Goal: Task Accomplishment & Management: Manage account settings

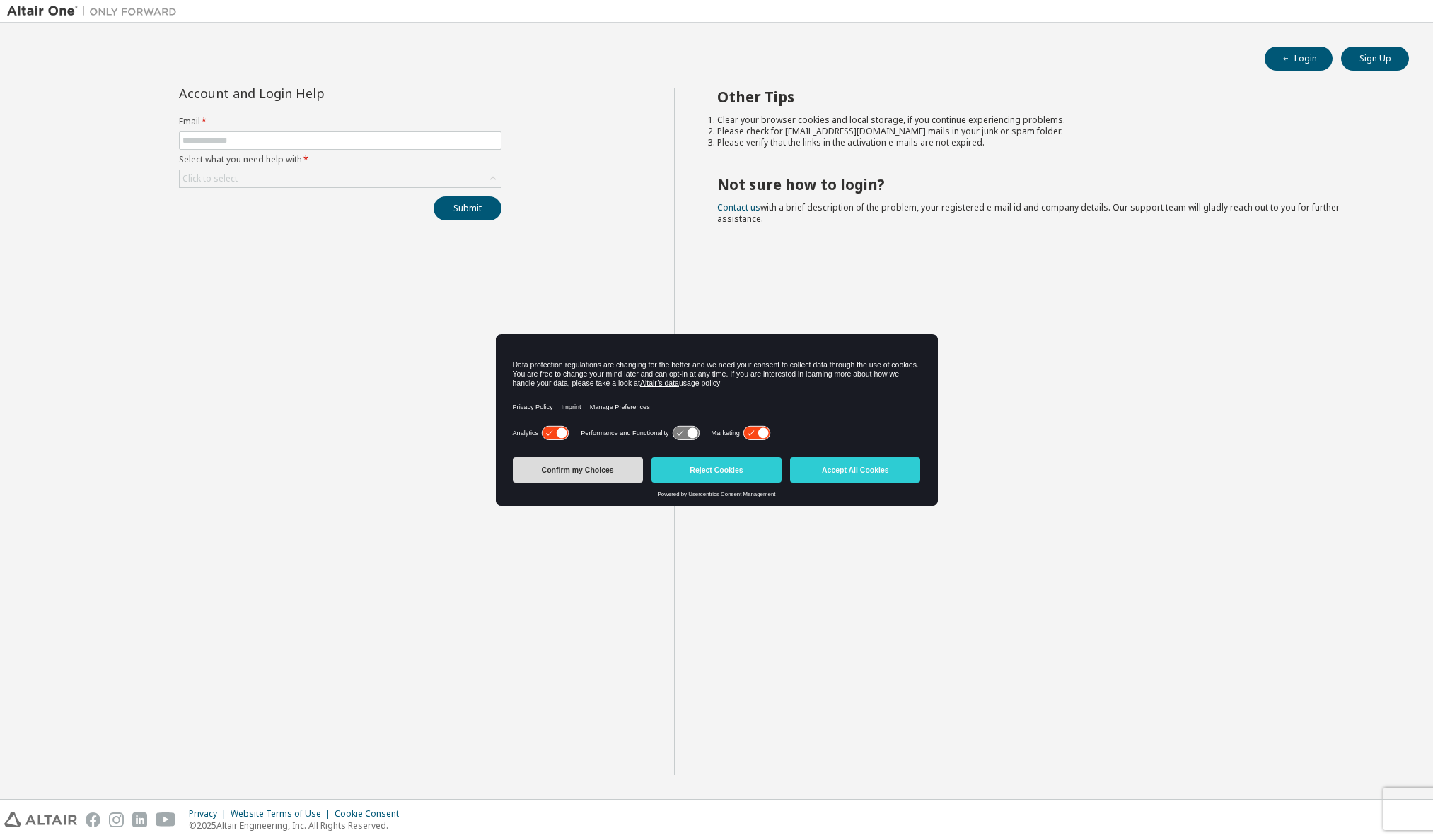
click at [623, 475] on button "Confirm my Choices" at bounding box center [578, 470] width 130 height 26
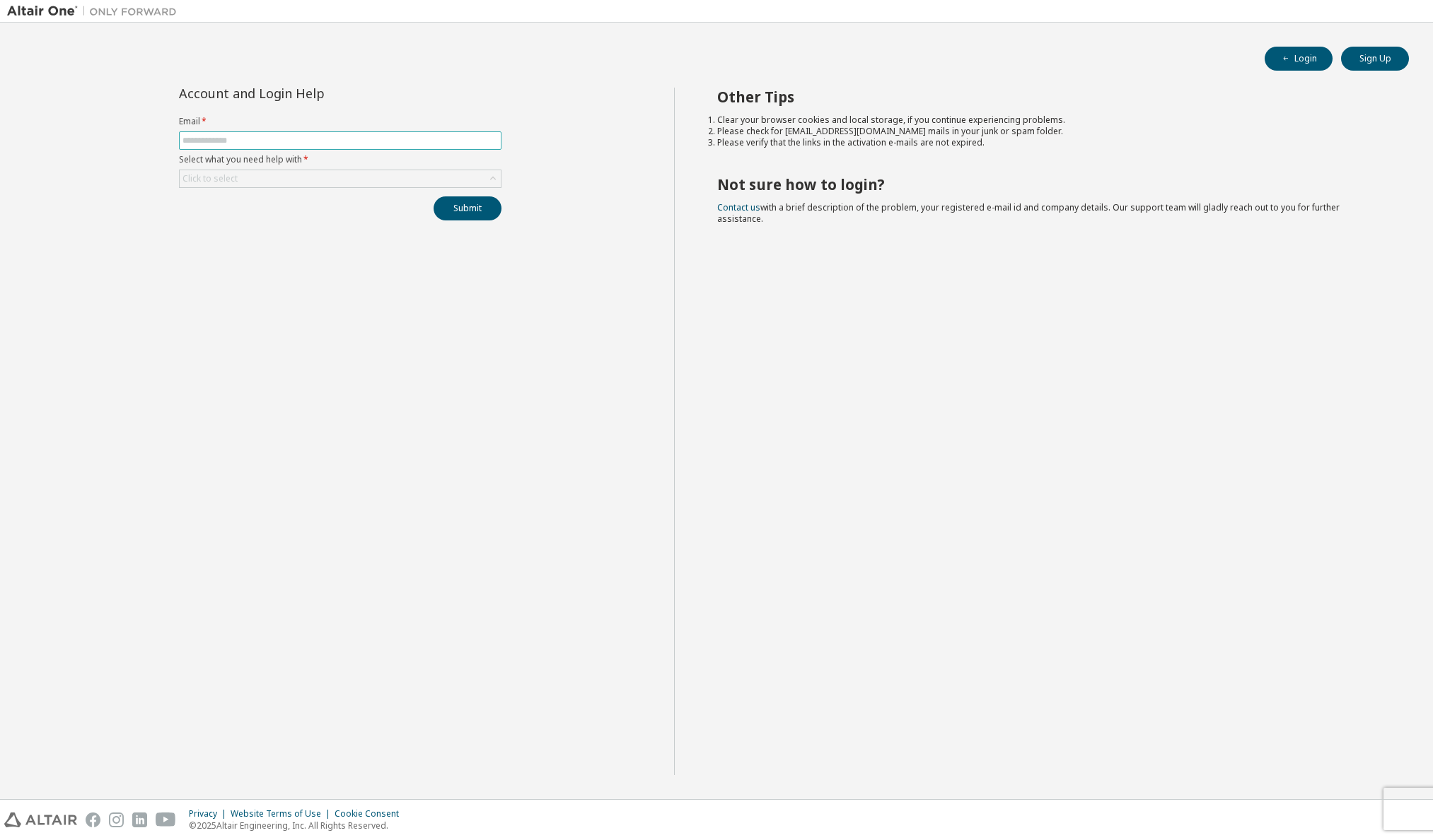
click at [292, 143] on input "text" at bounding box center [340, 141] width 315 height 11
type input "**********"
click at [461, 205] on button "Submit" at bounding box center [467, 208] width 68 height 24
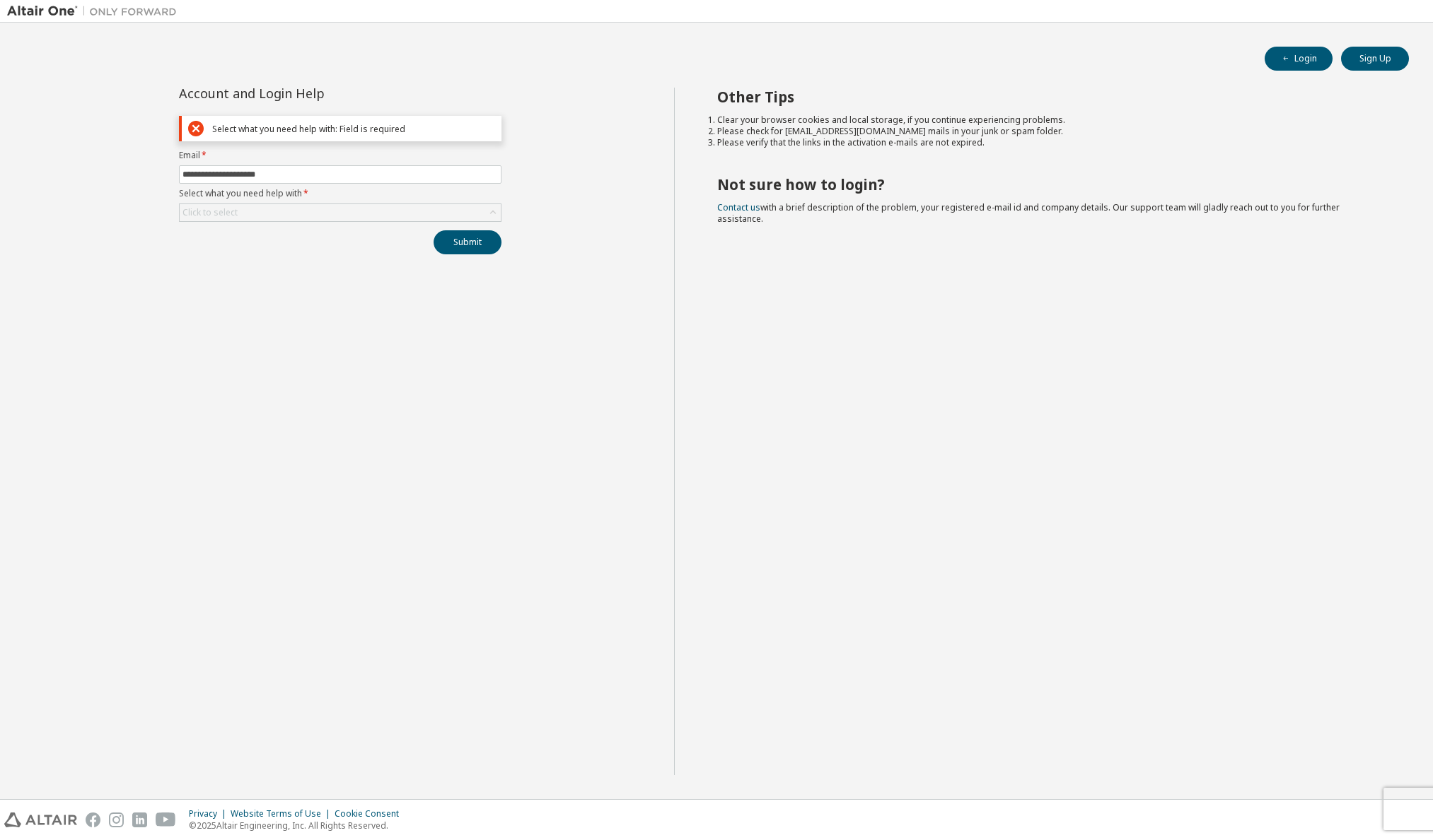
click at [554, 57] on div "Login Sign Up" at bounding box center [716, 59] width 1384 height 24
click at [1300, 62] on button "Login" at bounding box center [1298, 59] width 68 height 24
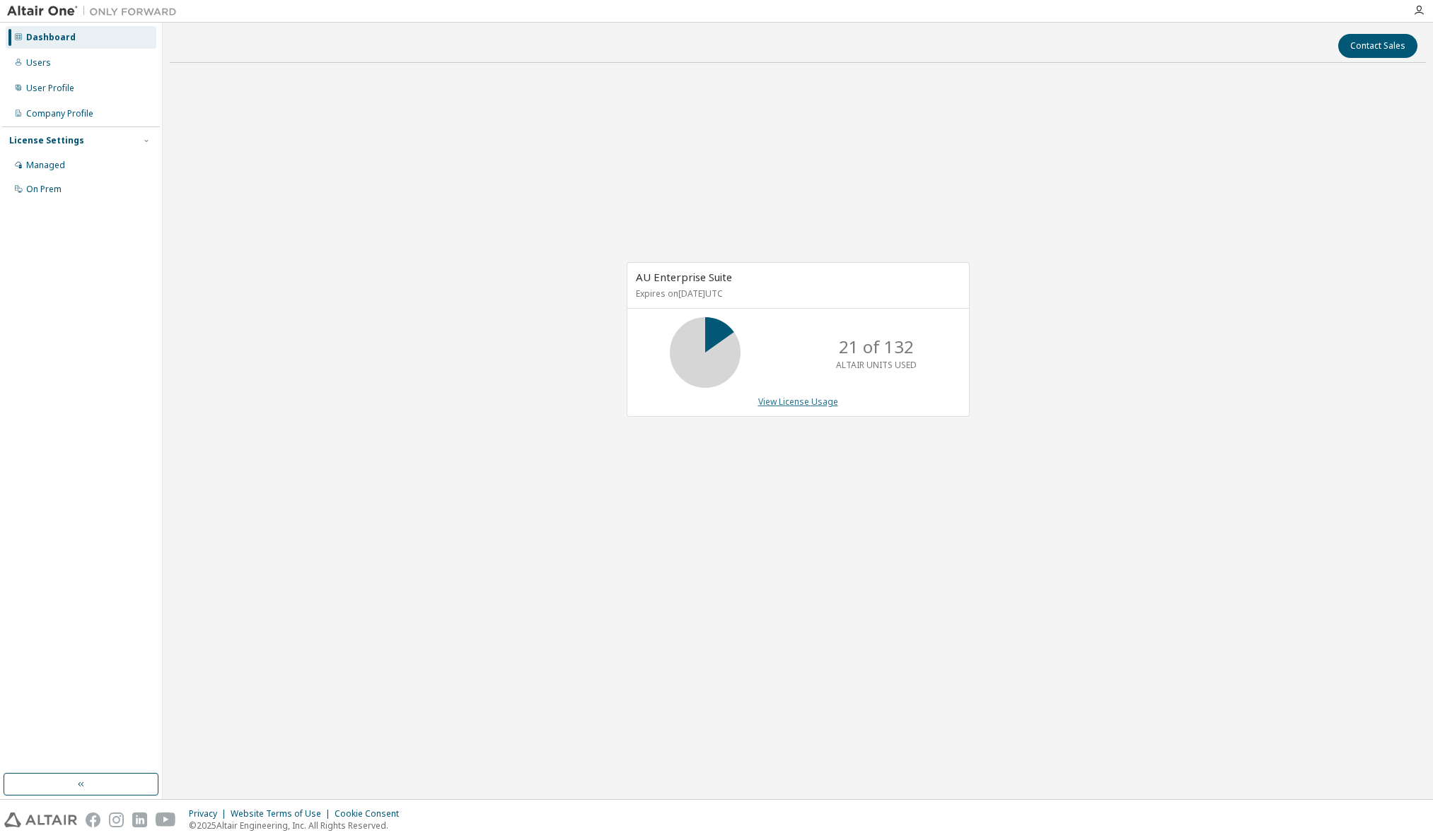
click at [810, 400] on link "View License Usage" at bounding box center [798, 402] width 80 height 12
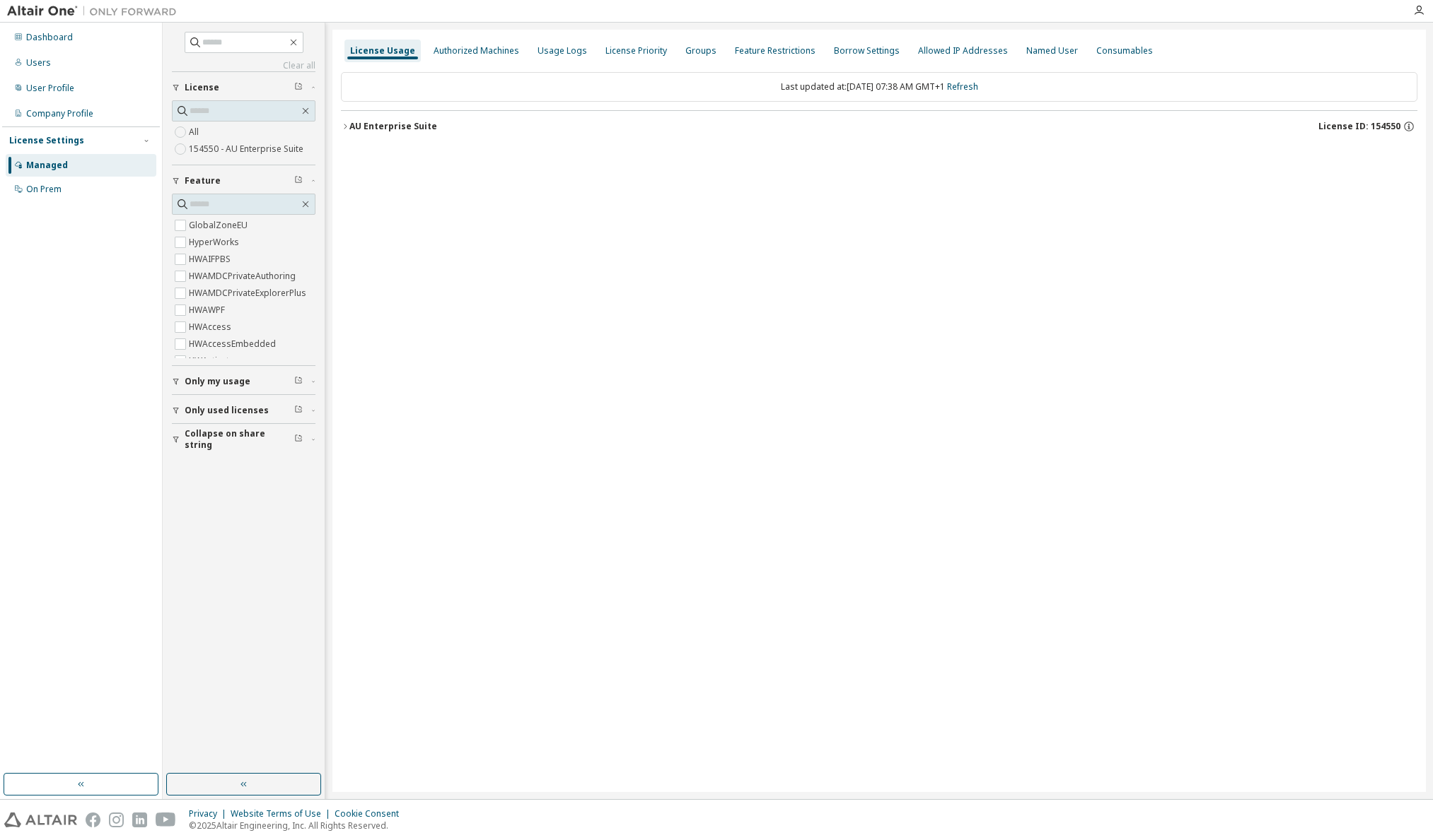
click at [345, 125] on icon "button" at bounding box center [345, 127] width 9 height 9
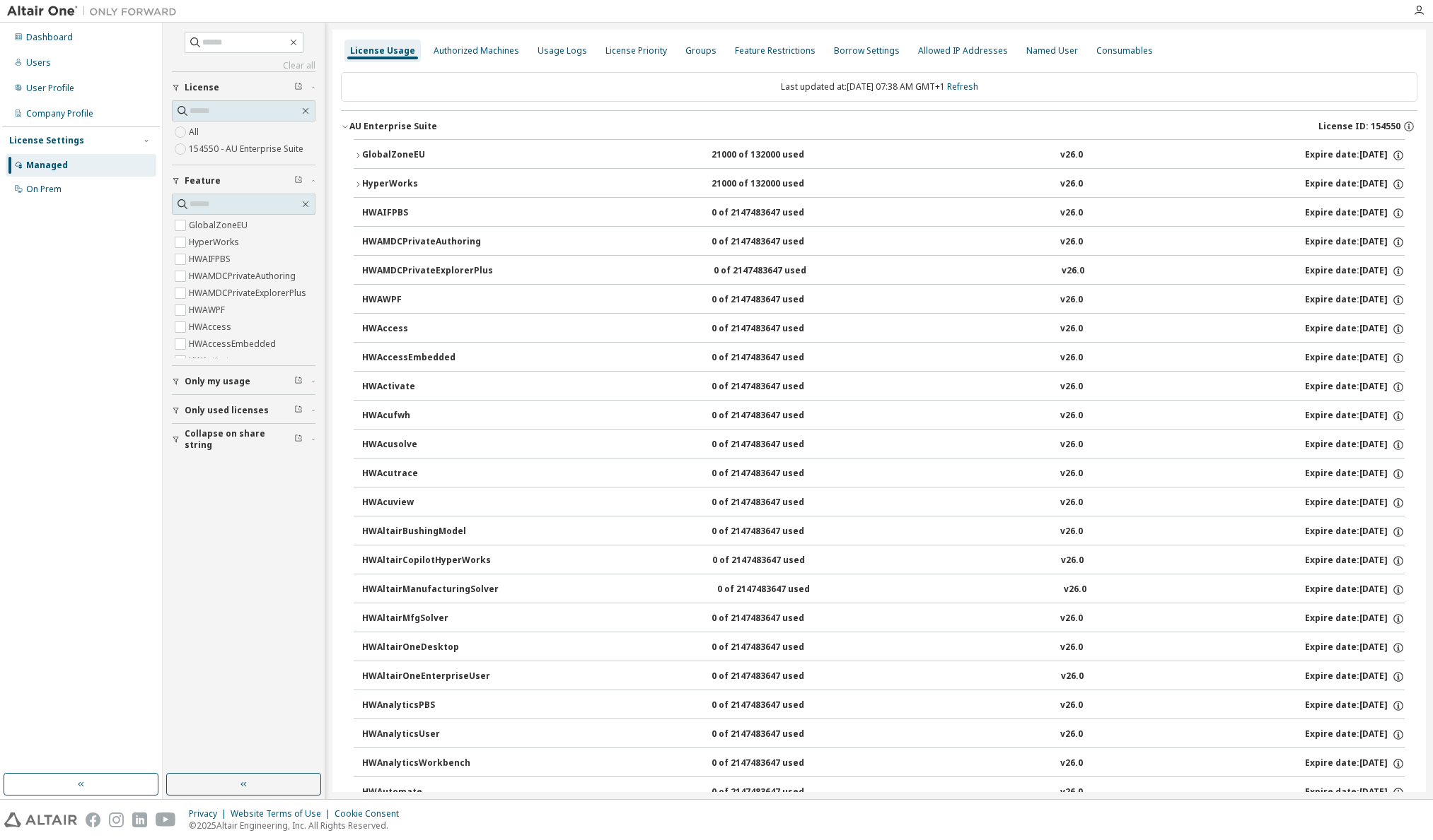
click at [358, 153] on icon "button" at bounding box center [358, 155] width 9 height 9
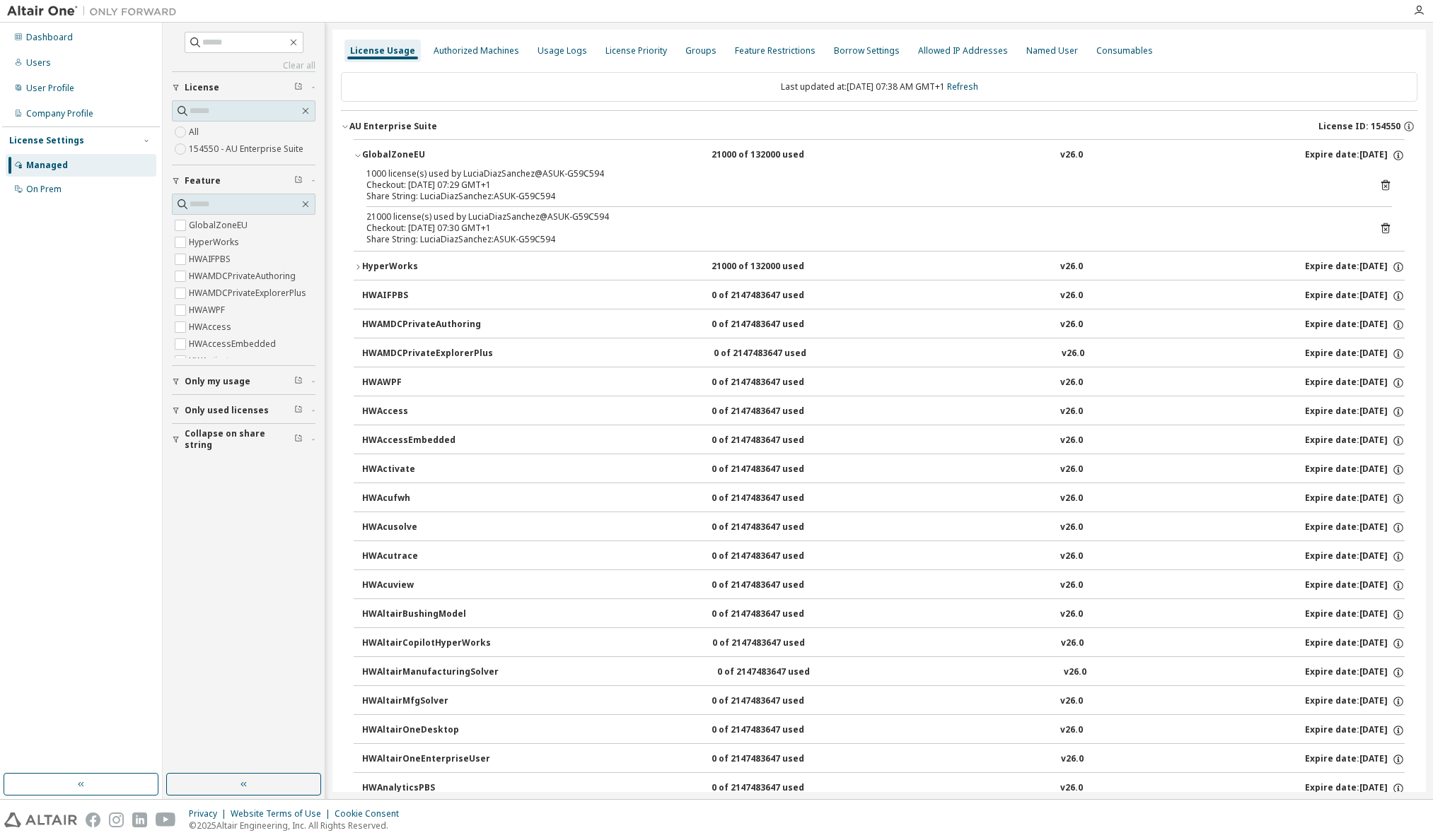
click at [342, 122] on icon "button" at bounding box center [345, 127] width 9 height 9
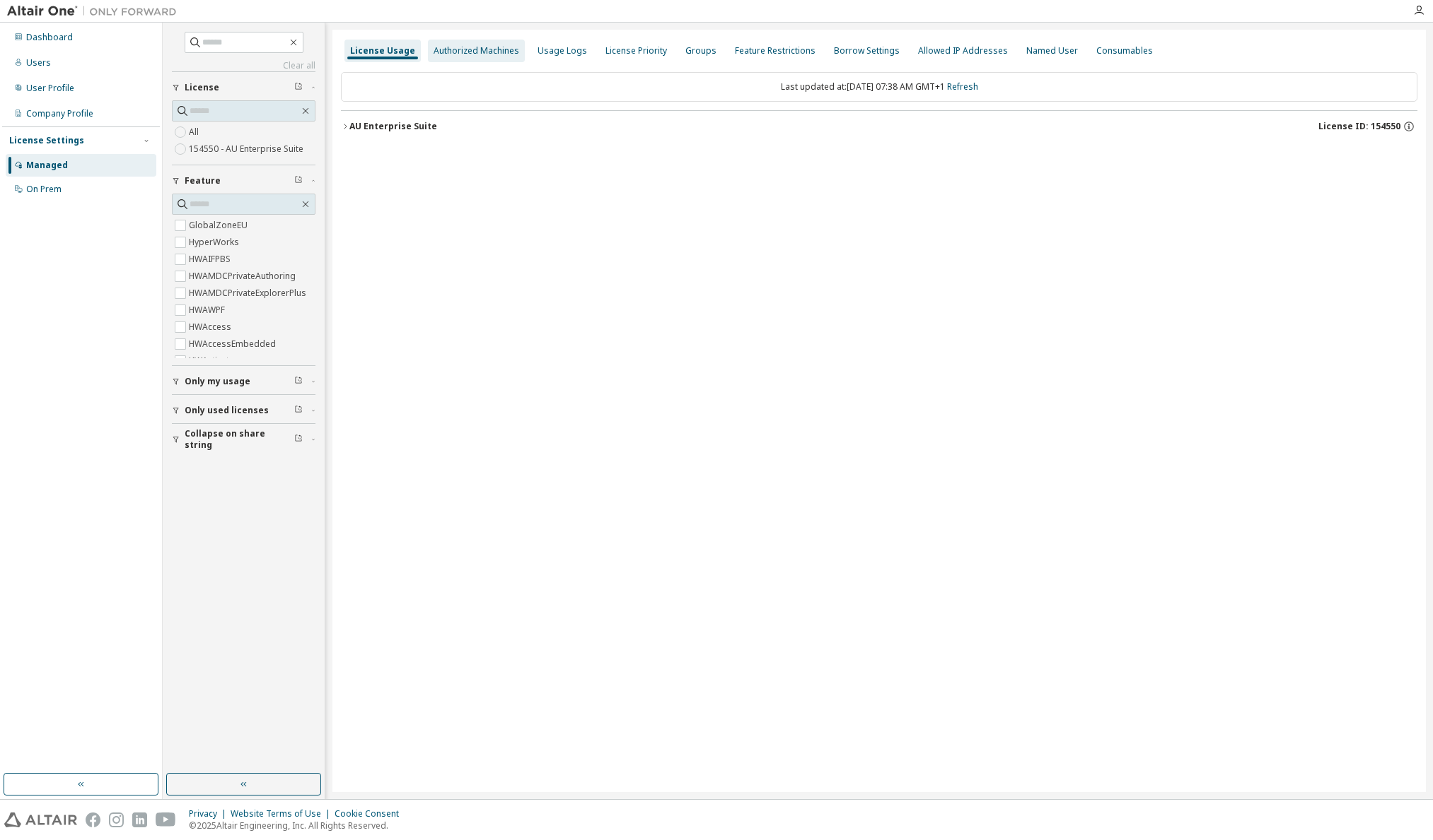
click at [482, 49] on div "Authorized Machines" at bounding box center [476, 51] width 85 height 11
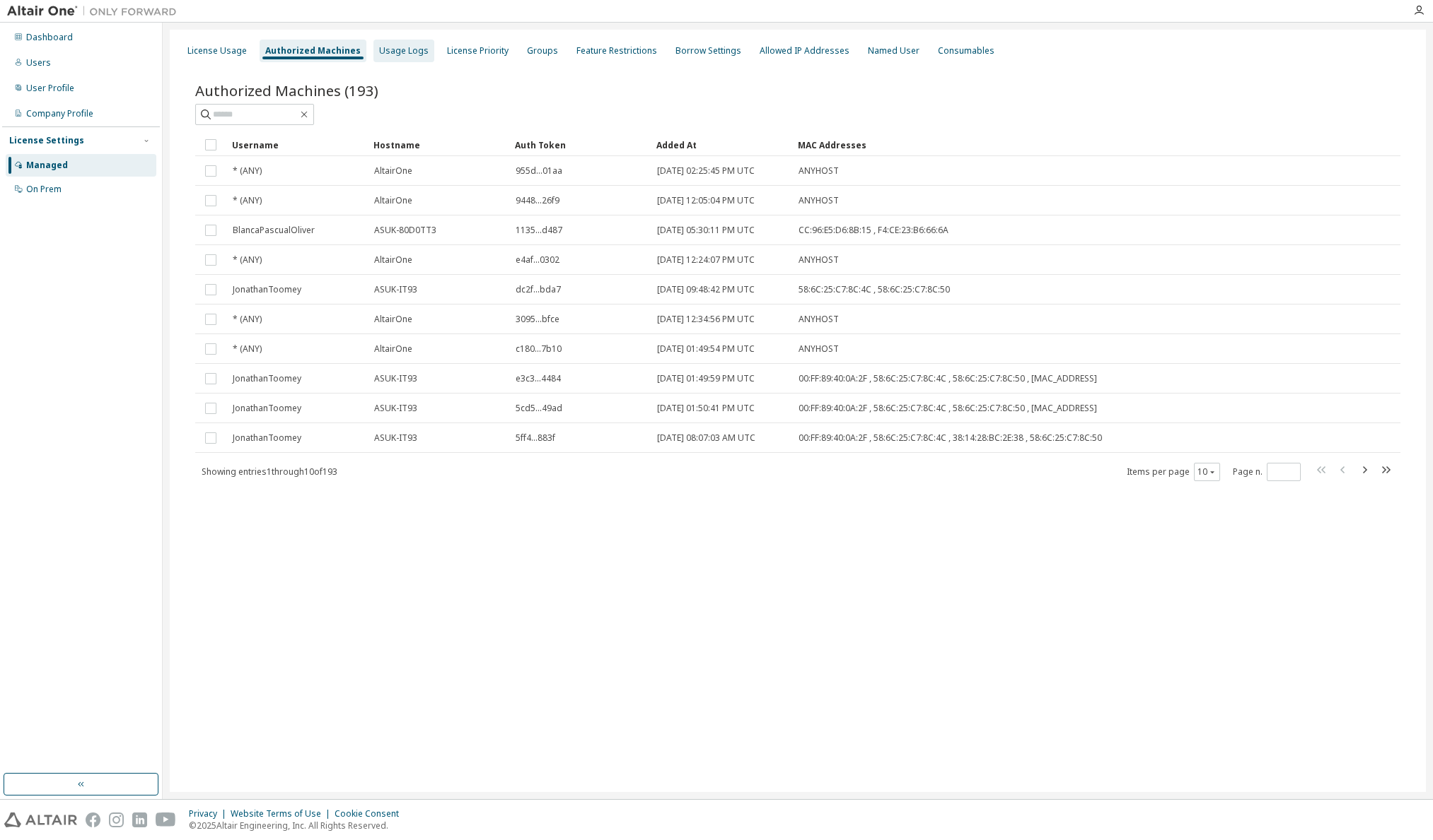
click at [412, 45] on div "Usage Logs" at bounding box center [403, 51] width 49 height 11
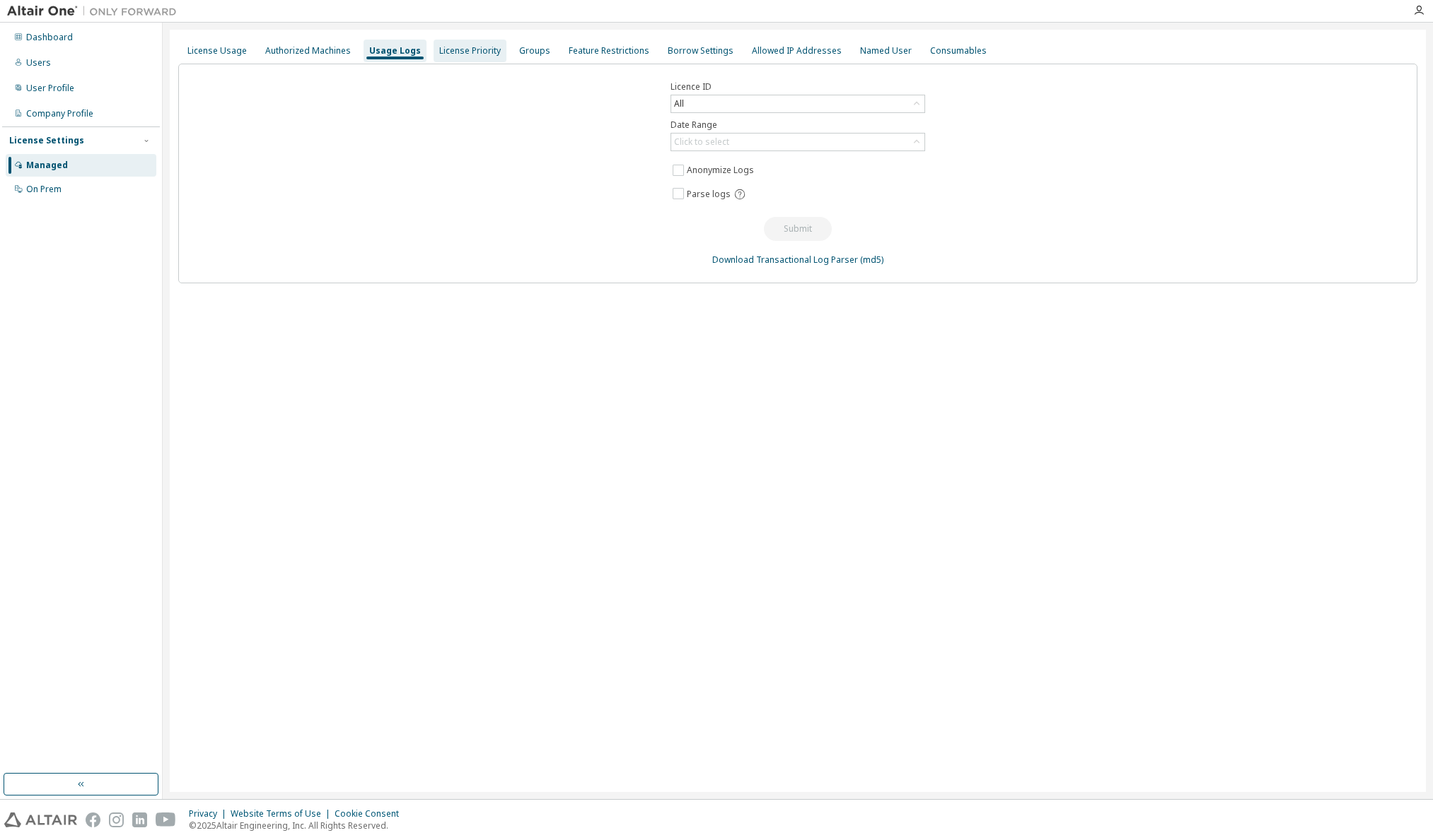
click at [466, 49] on div "License Priority" at bounding box center [470, 51] width 62 height 11
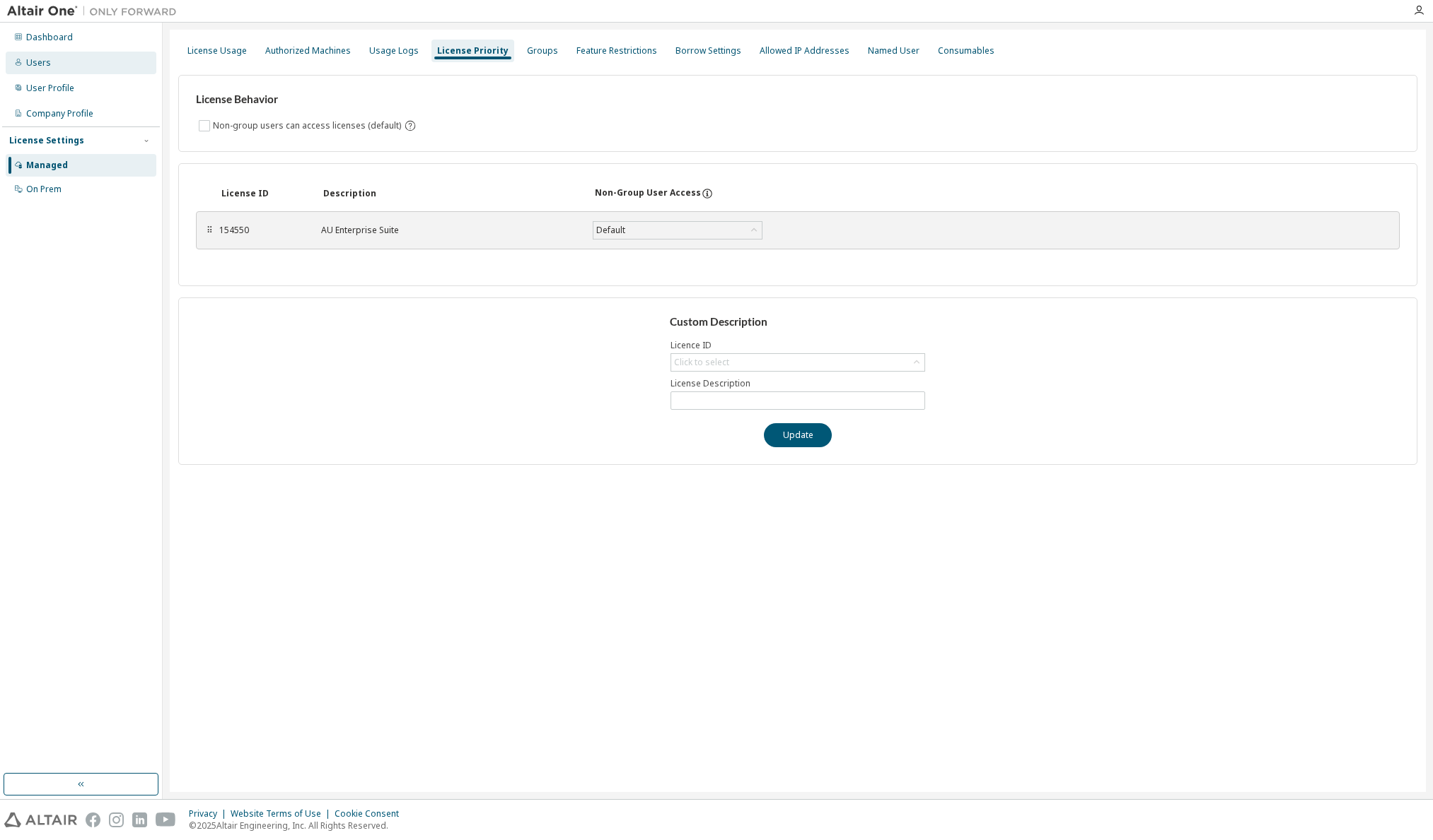
click at [46, 63] on div "Users" at bounding box center [39, 63] width 25 height 11
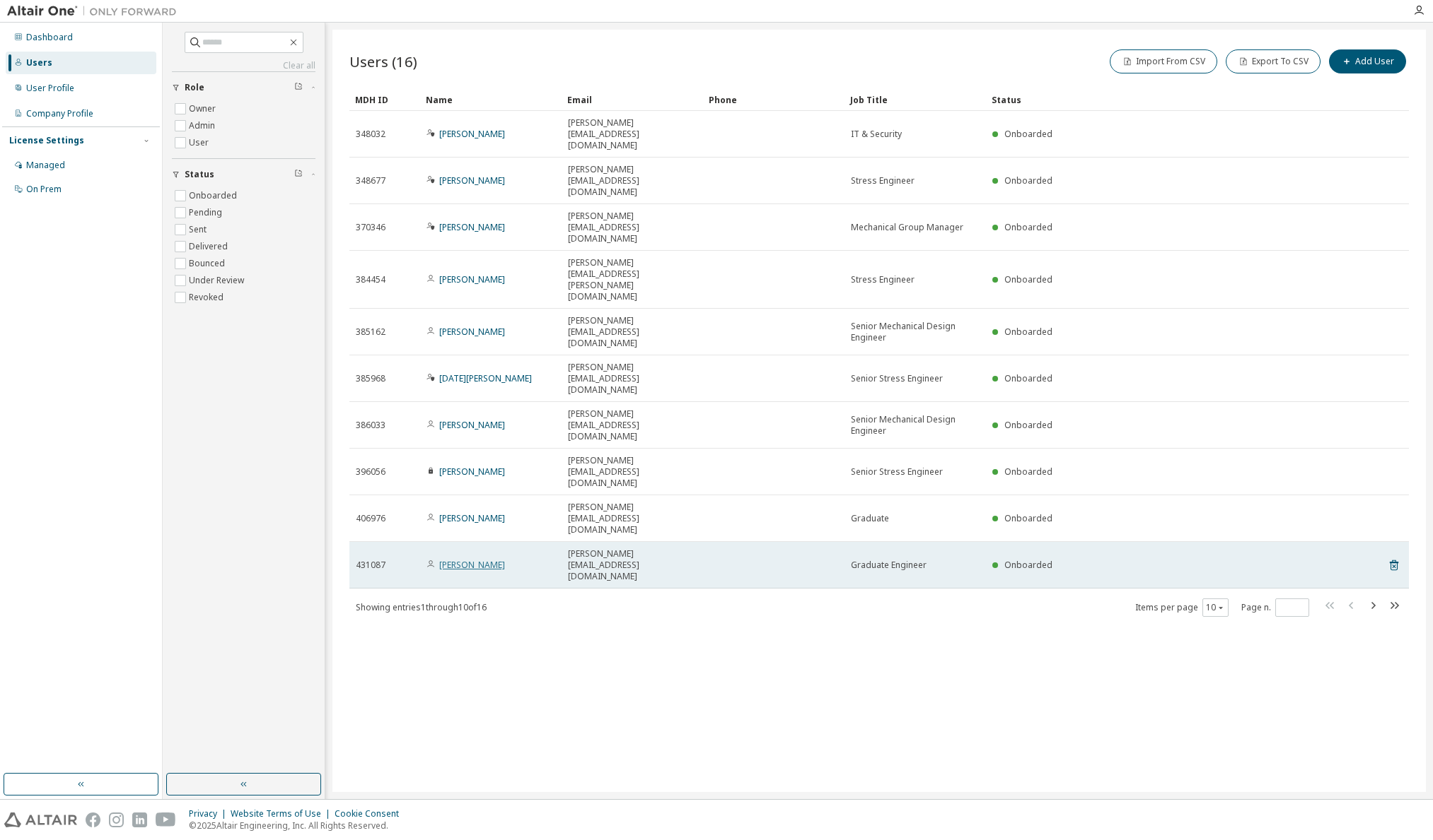
click at [458, 559] on link "[PERSON_NAME]" at bounding box center [472, 565] width 66 height 12
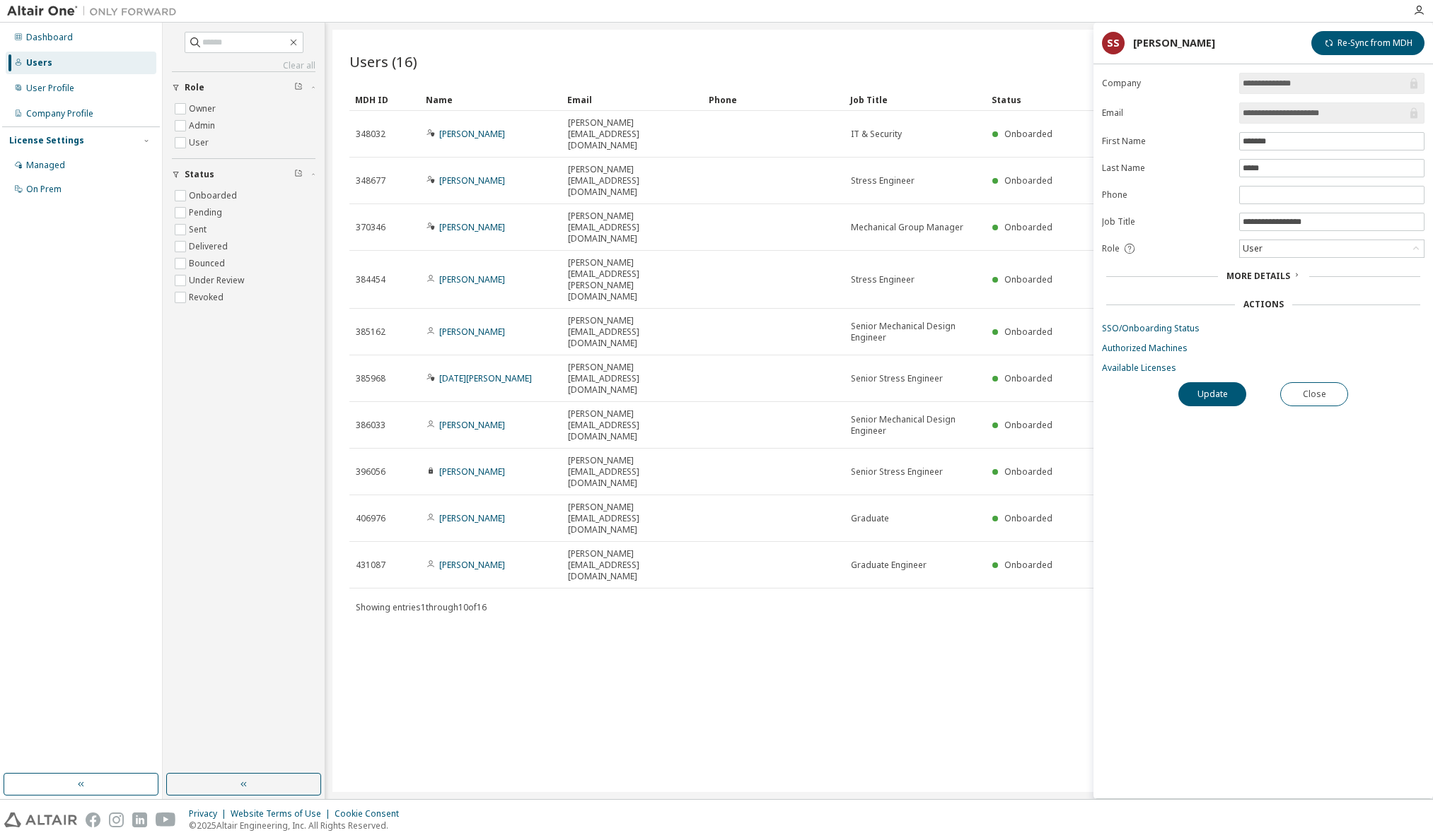
click at [1295, 274] on icon at bounding box center [1296, 275] width 9 height 9
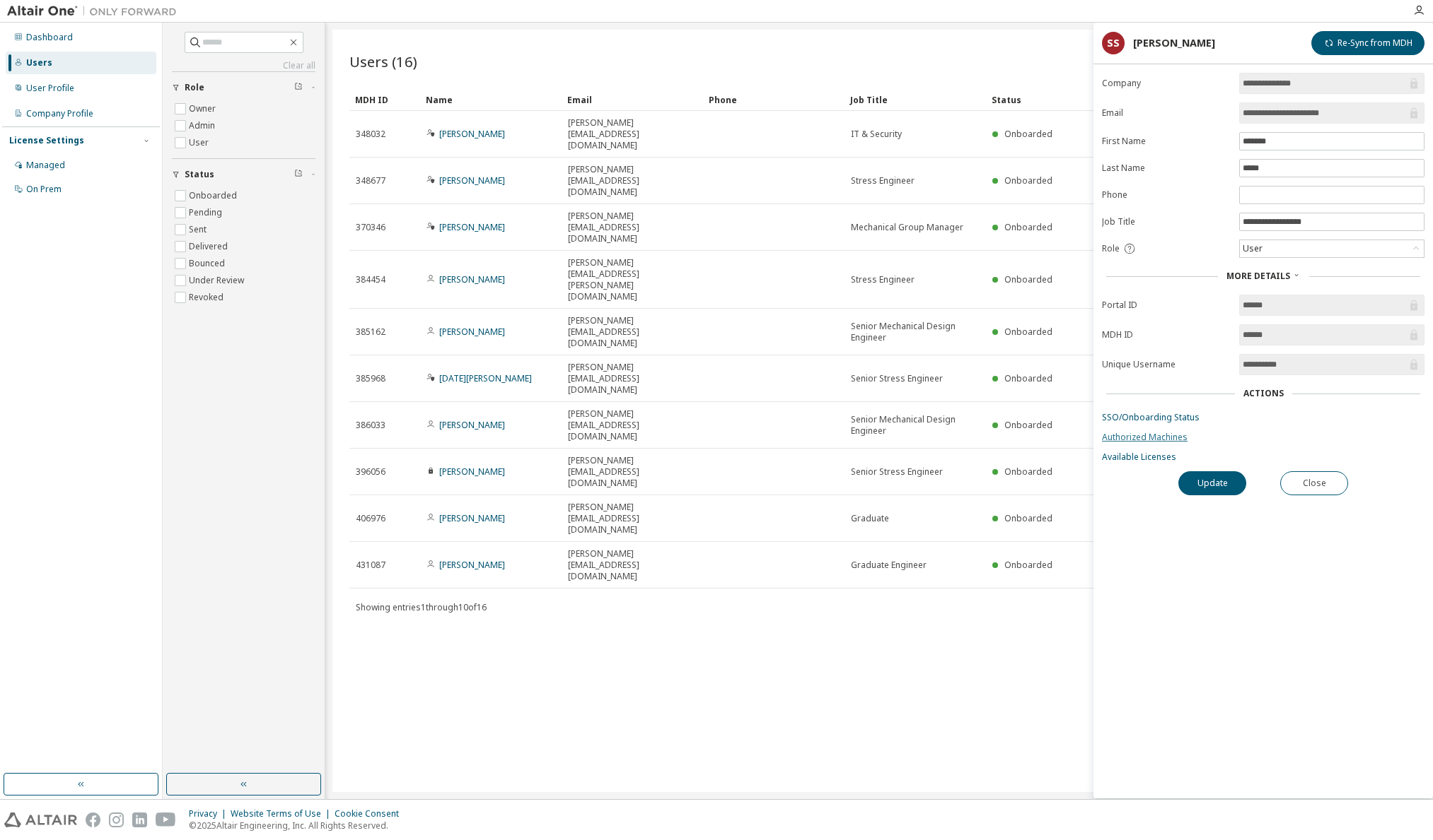
click at [1151, 440] on link "Authorized Machines" at bounding box center [1263, 438] width 322 height 11
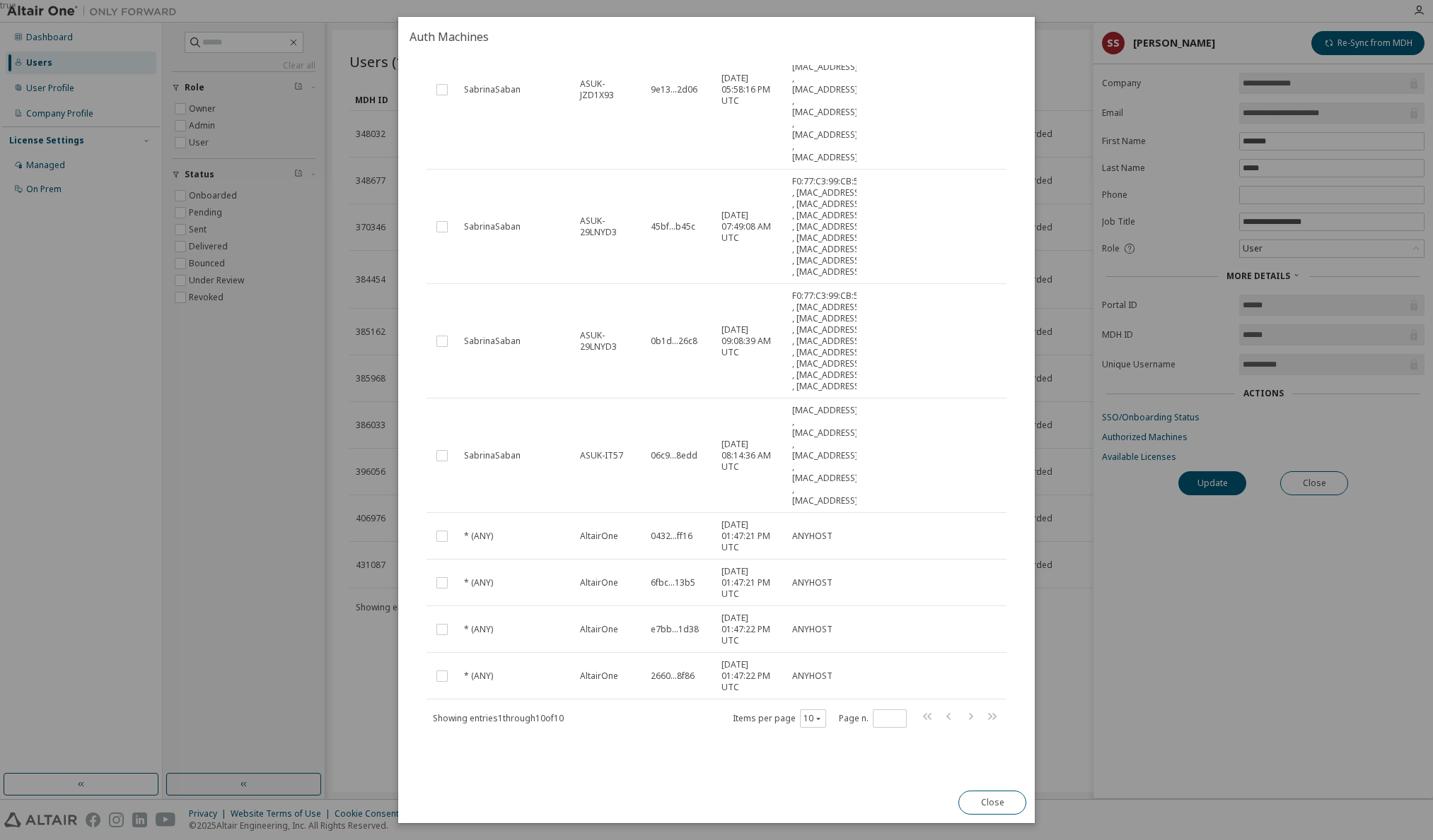
scroll to position [412, 0]
click at [1012, 802] on button "Close" at bounding box center [992, 803] width 68 height 24
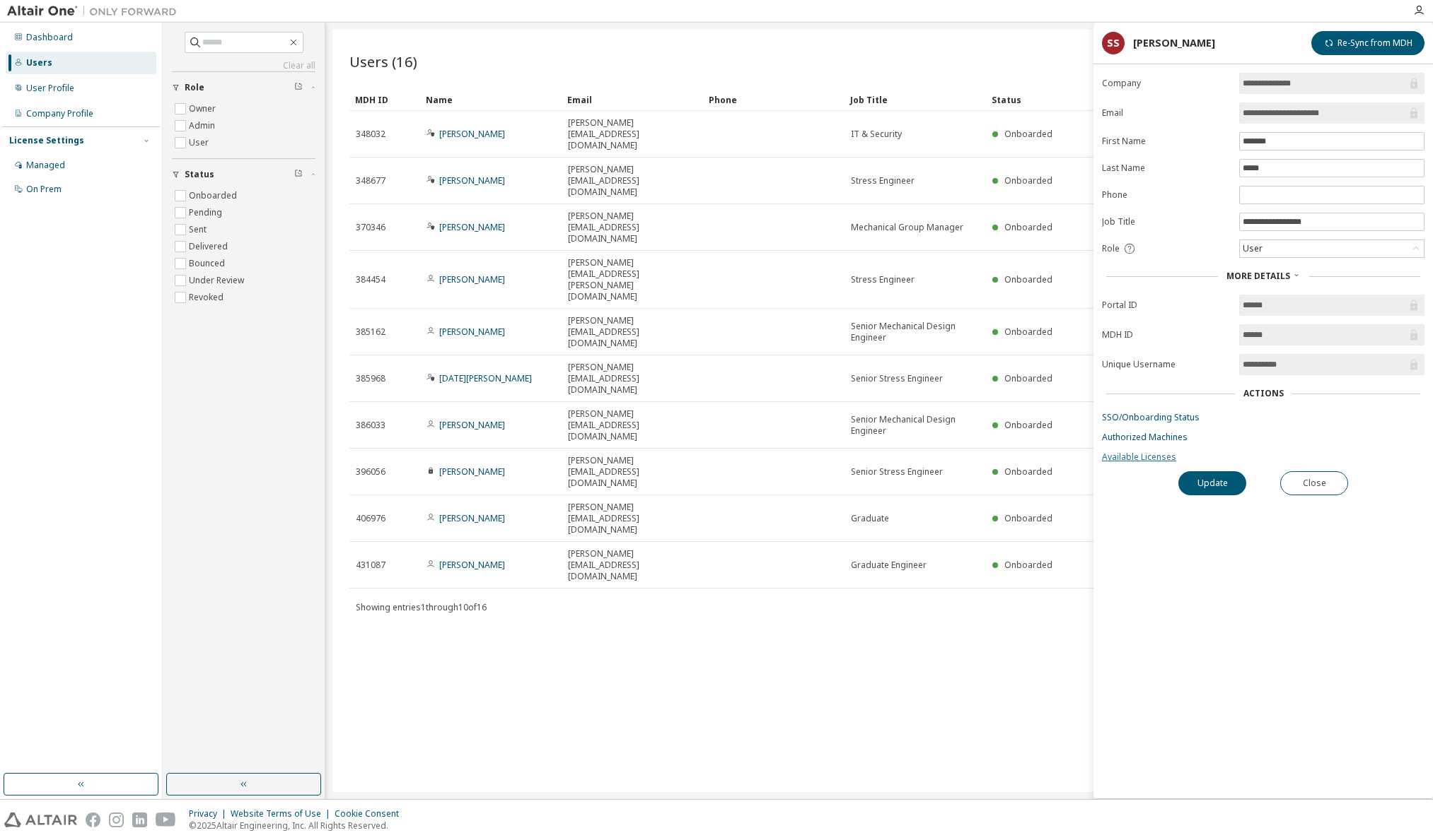
click at [1147, 453] on link "Available Licenses" at bounding box center [1263, 458] width 322 height 11
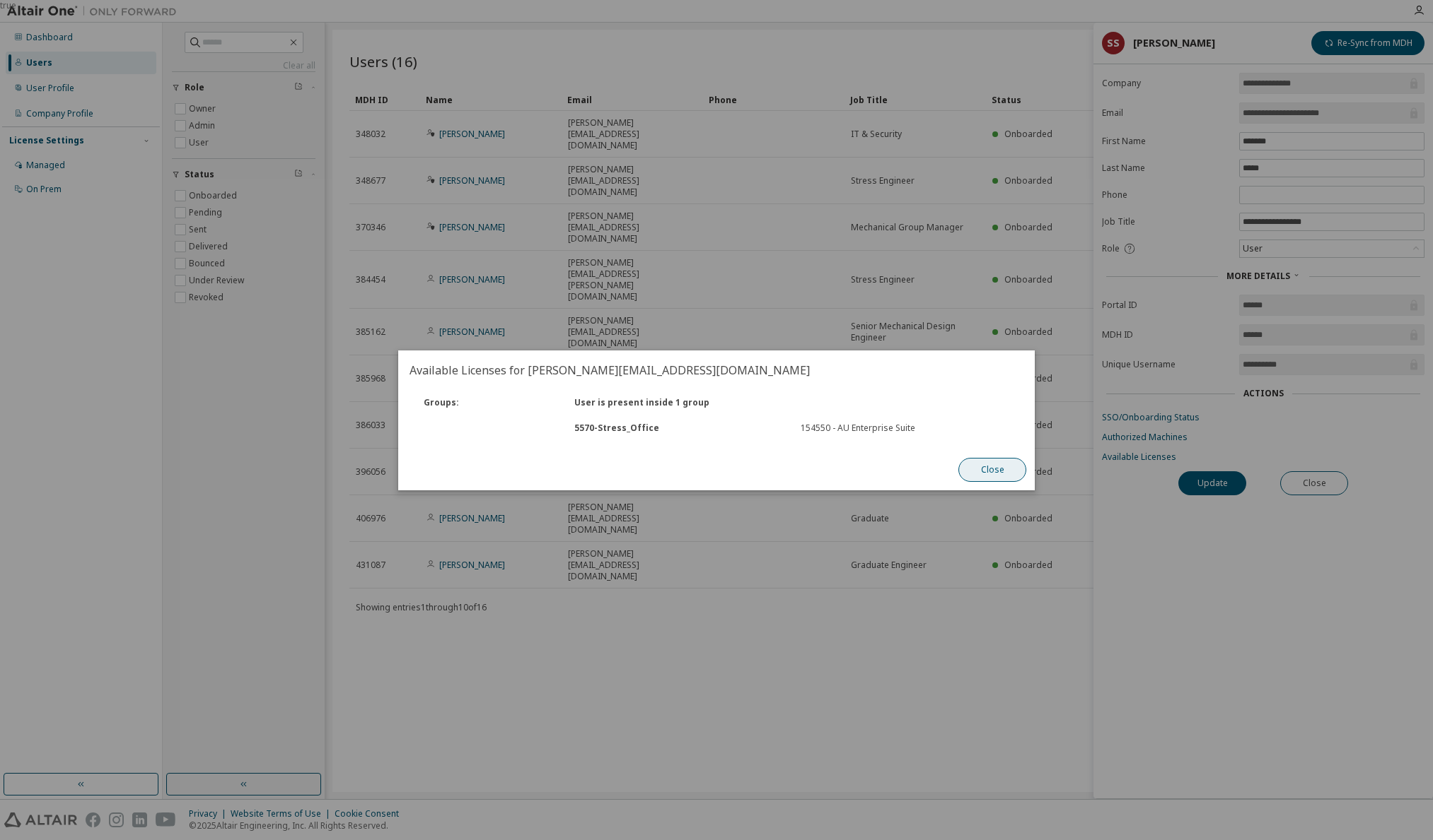
click at [1000, 470] on button "Close" at bounding box center [992, 470] width 68 height 24
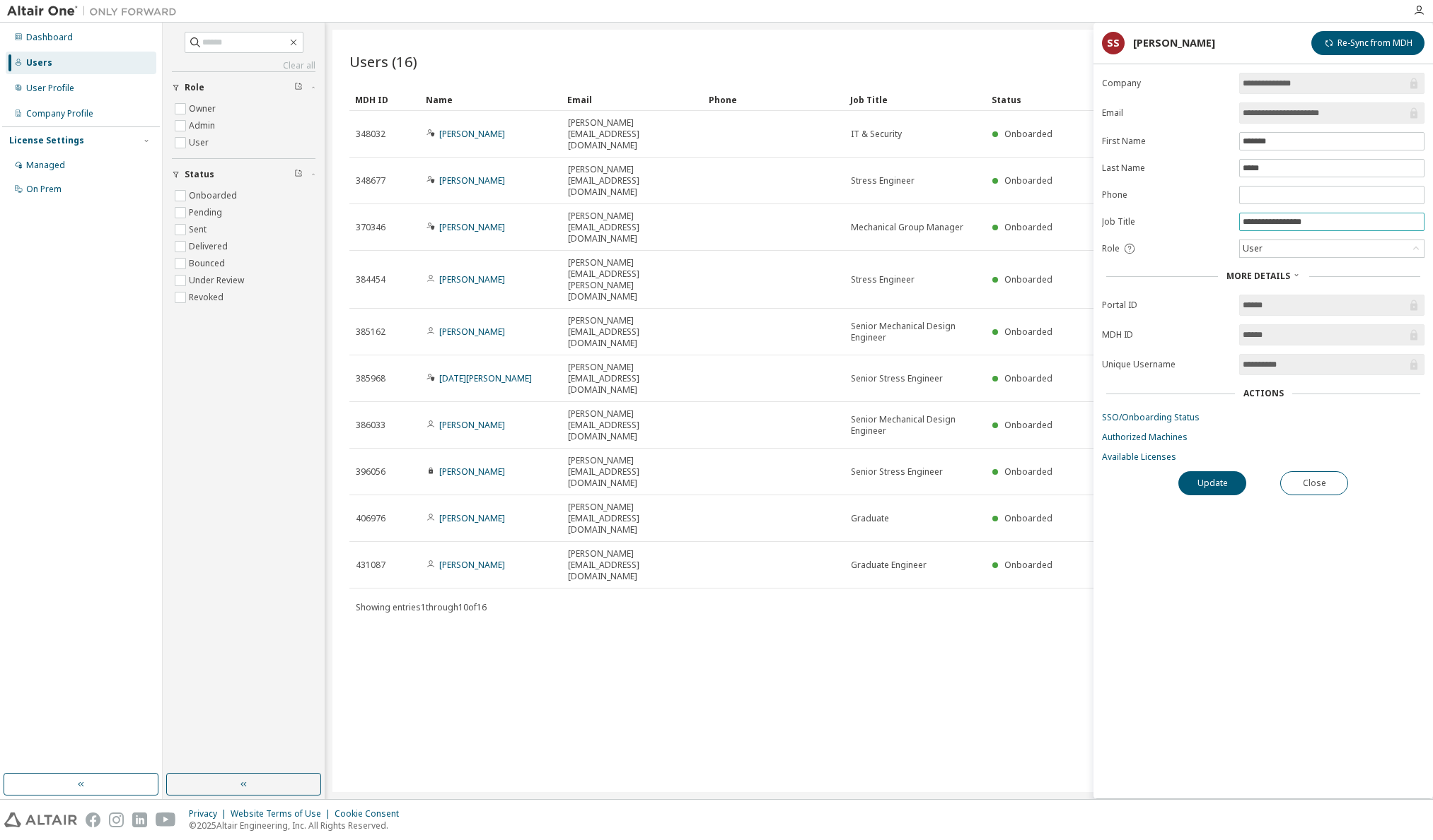
click at [1279, 221] on input "**********" at bounding box center [1331, 222] width 178 height 11
type input "**********"
click at [1214, 480] on button "Update" at bounding box center [1212, 483] width 68 height 24
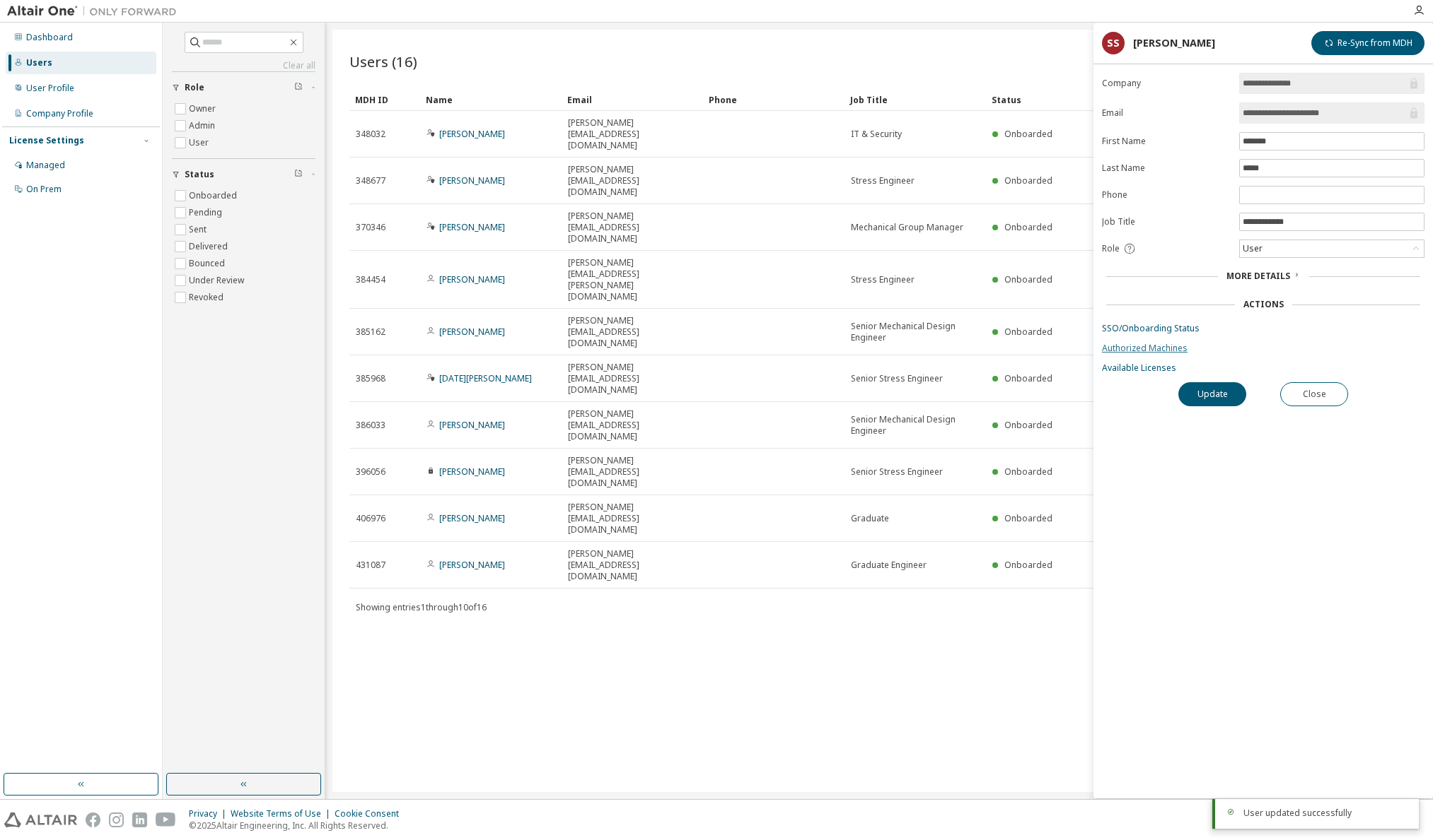
click at [1144, 347] on link "Authorized Machines" at bounding box center [1263, 349] width 322 height 11
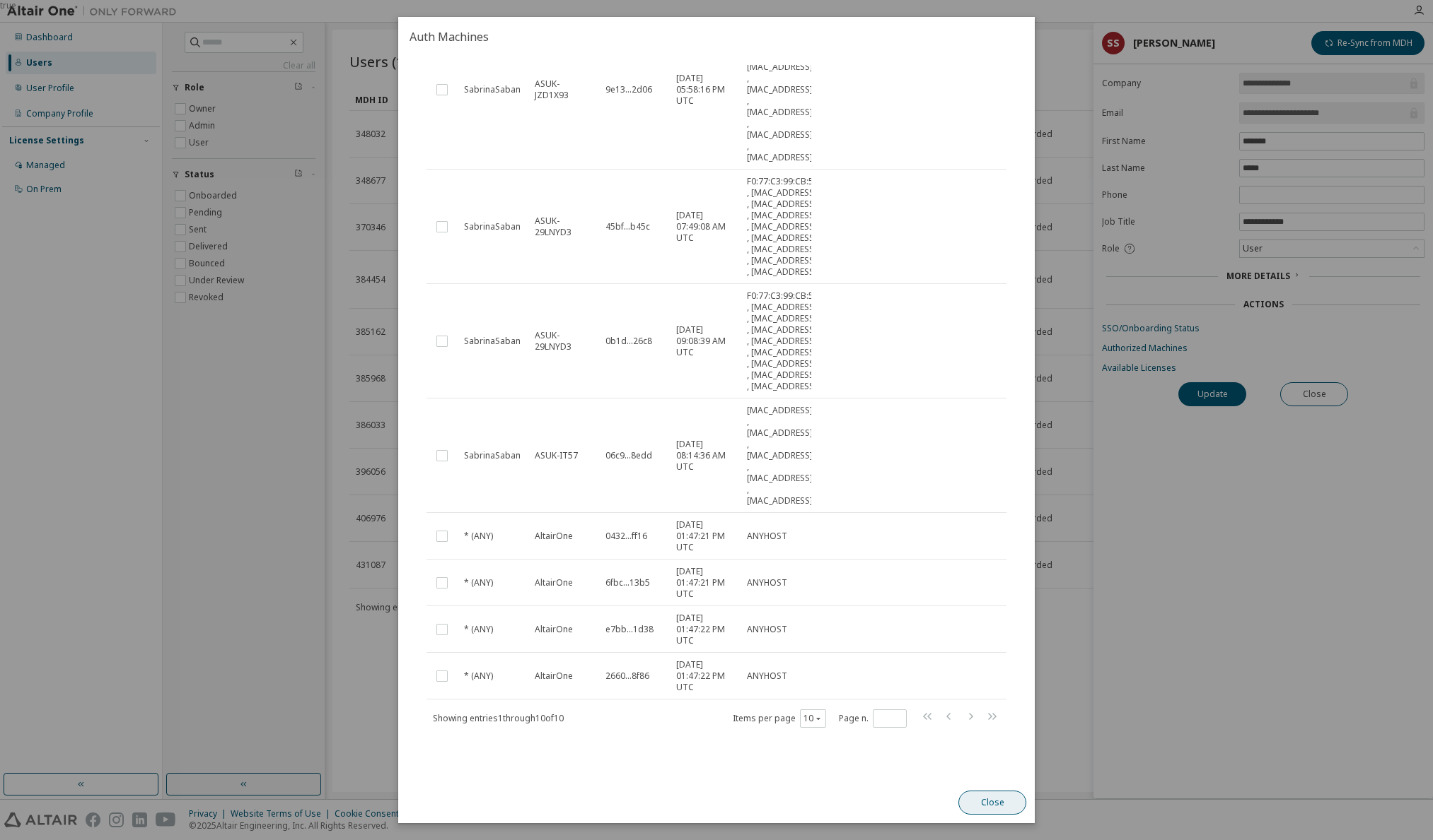
click at [1007, 801] on button "Close" at bounding box center [992, 803] width 68 height 24
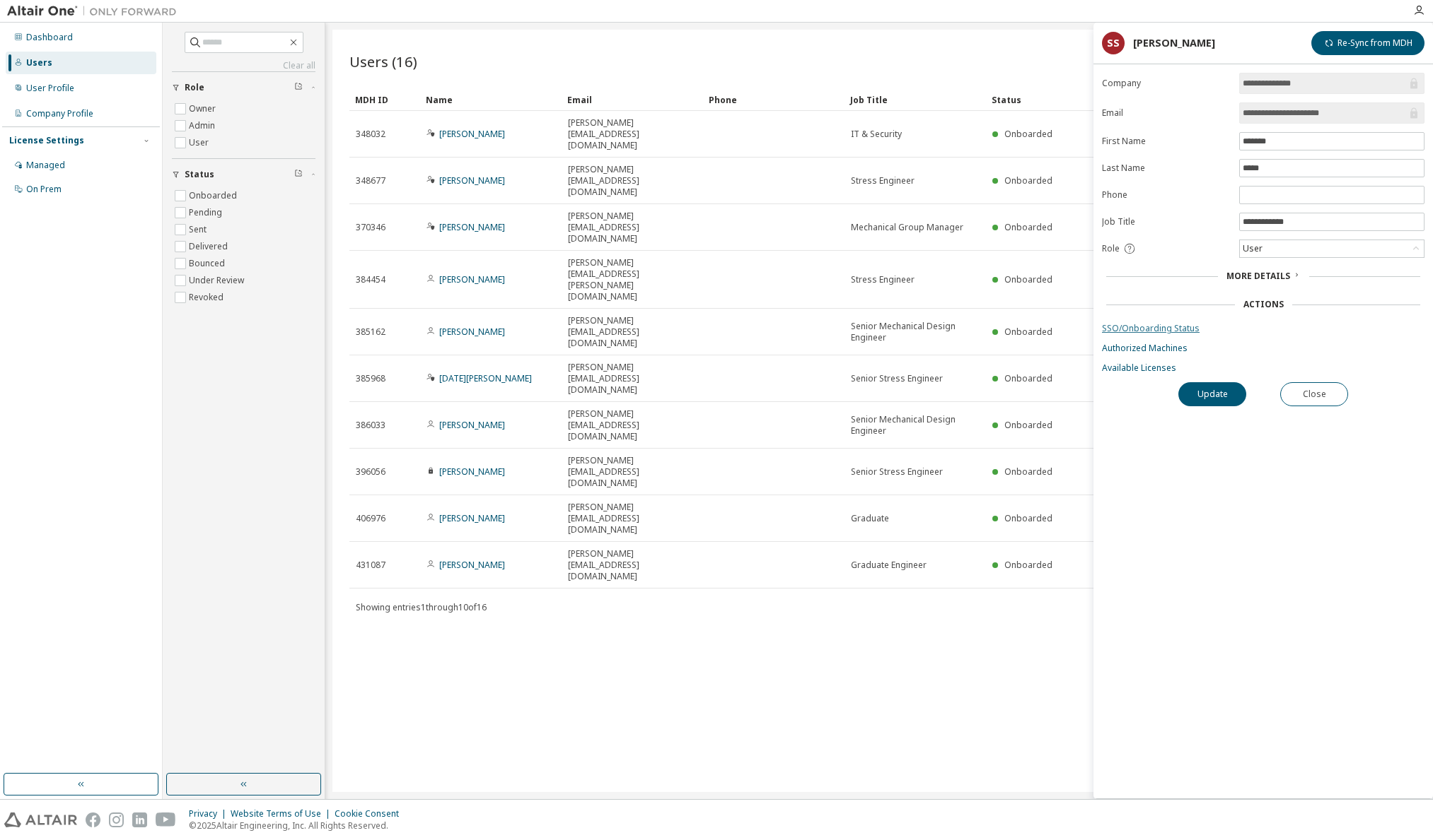
click at [1153, 327] on link "SSO/Onboarding Status" at bounding box center [1263, 329] width 322 height 11
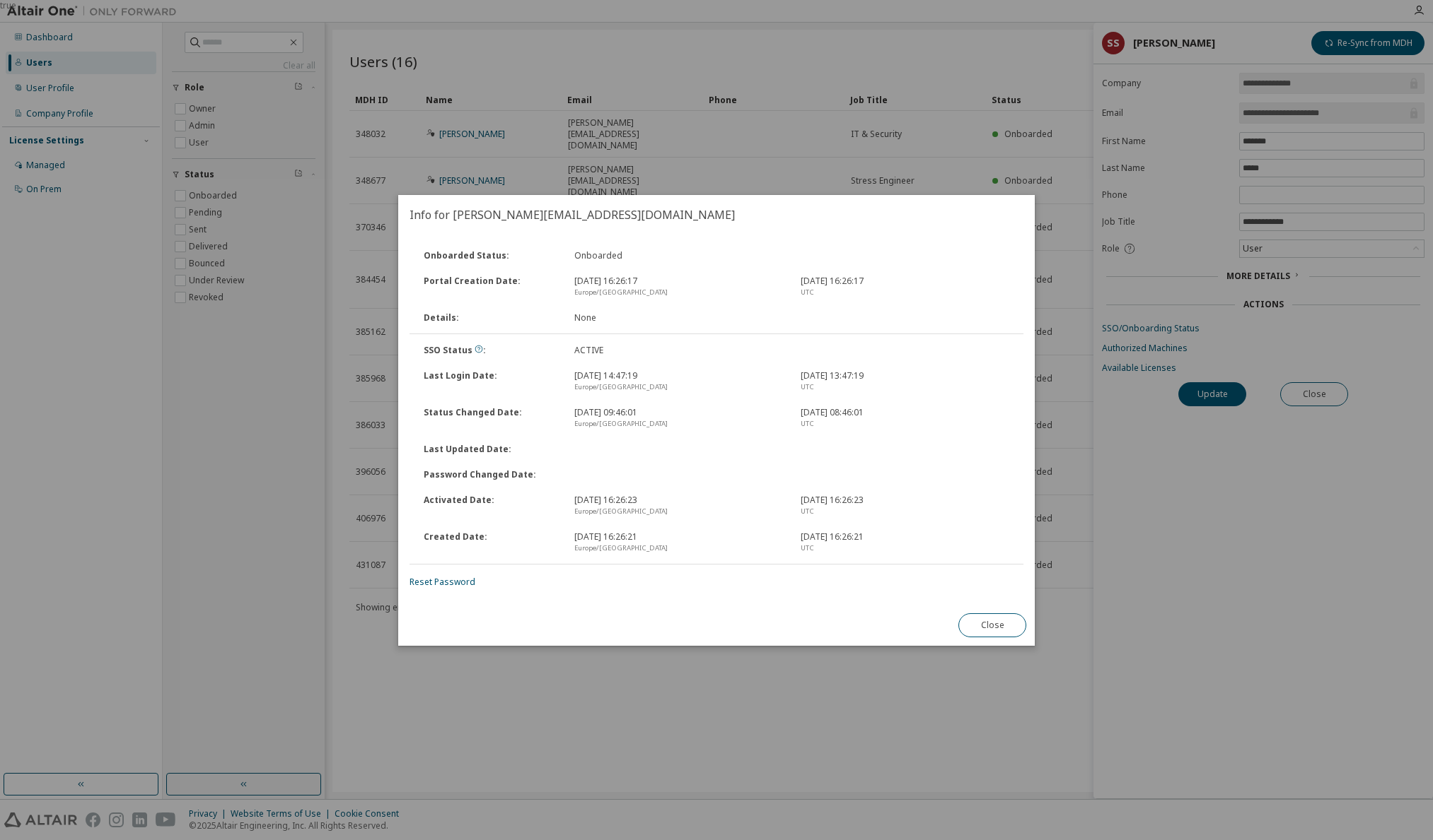
click at [1007, 596] on div "Onboarded Status : Onboarded Portal Creation Date : [DATE] 16:26:17 [GEOGRAPHIC…" at bounding box center [716, 420] width 636 height 370
click at [997, 618] on button "Close" at bounding box center [992, 626] width 68 height 24
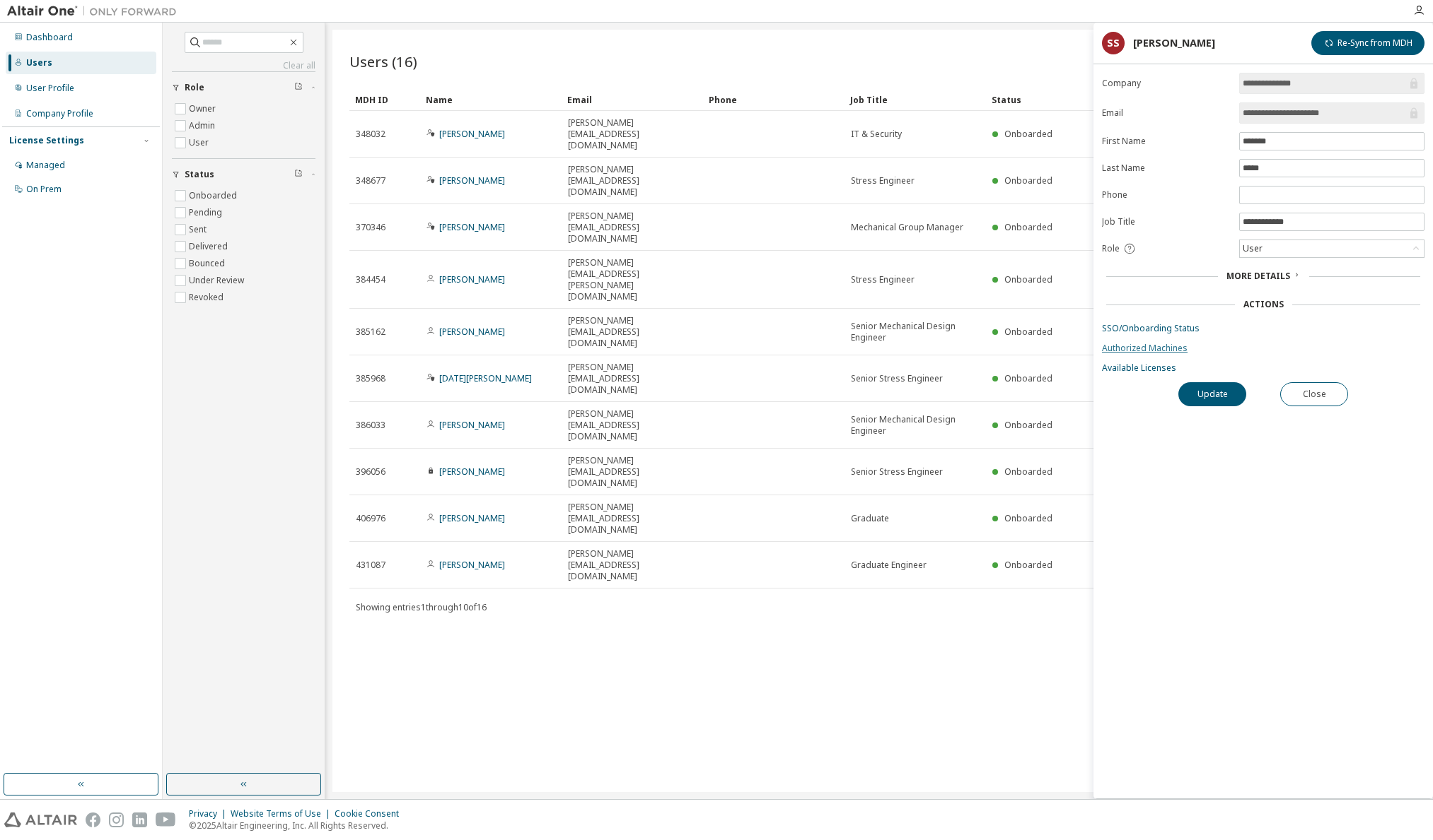
click at [1152, 343] on link "Authorized Machines" at bounding box center [1263, 349] width 322 height 11
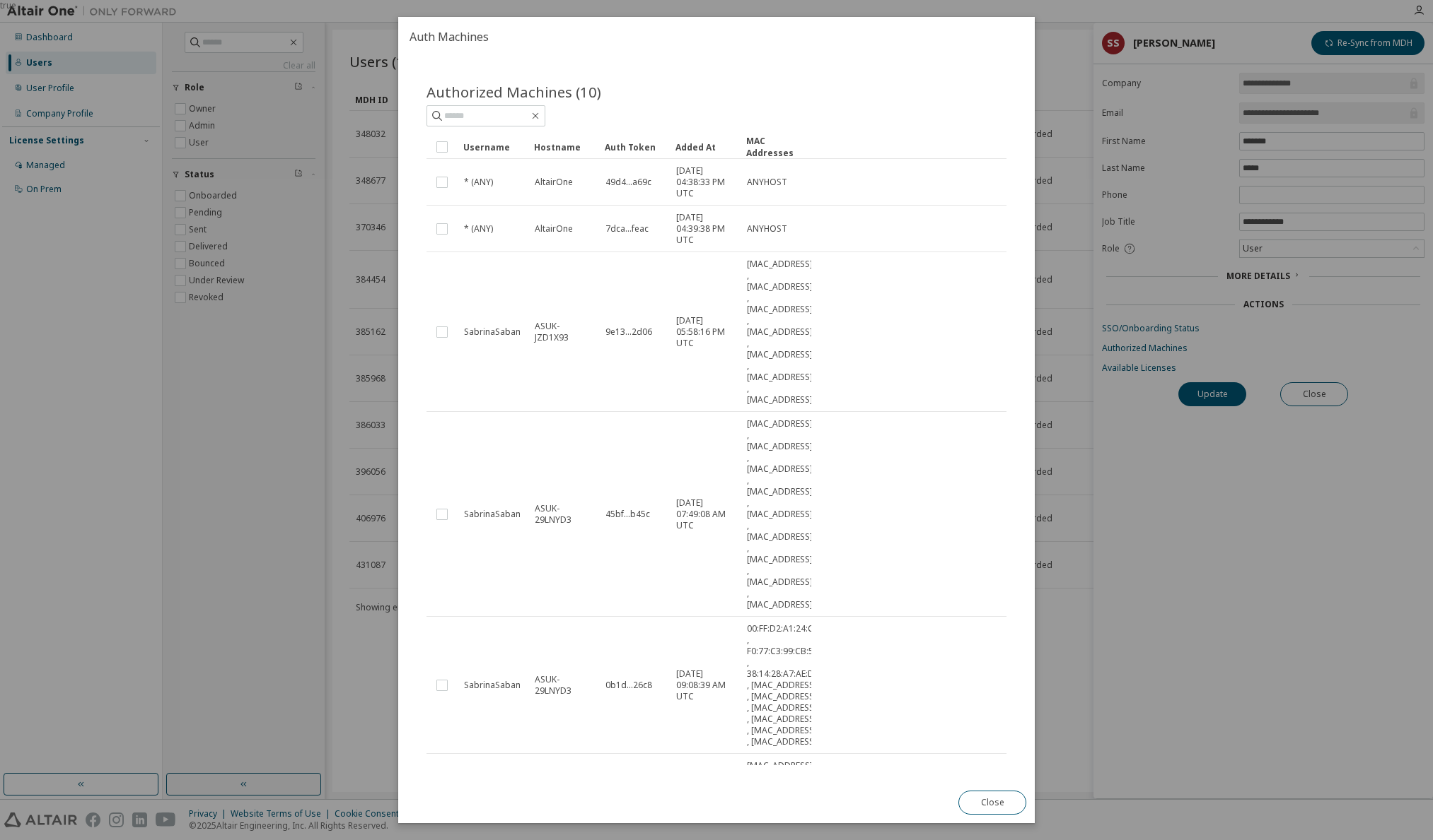
click at [979, 801] on button "Close" at bounding box center [992, 803] width 68 height 24
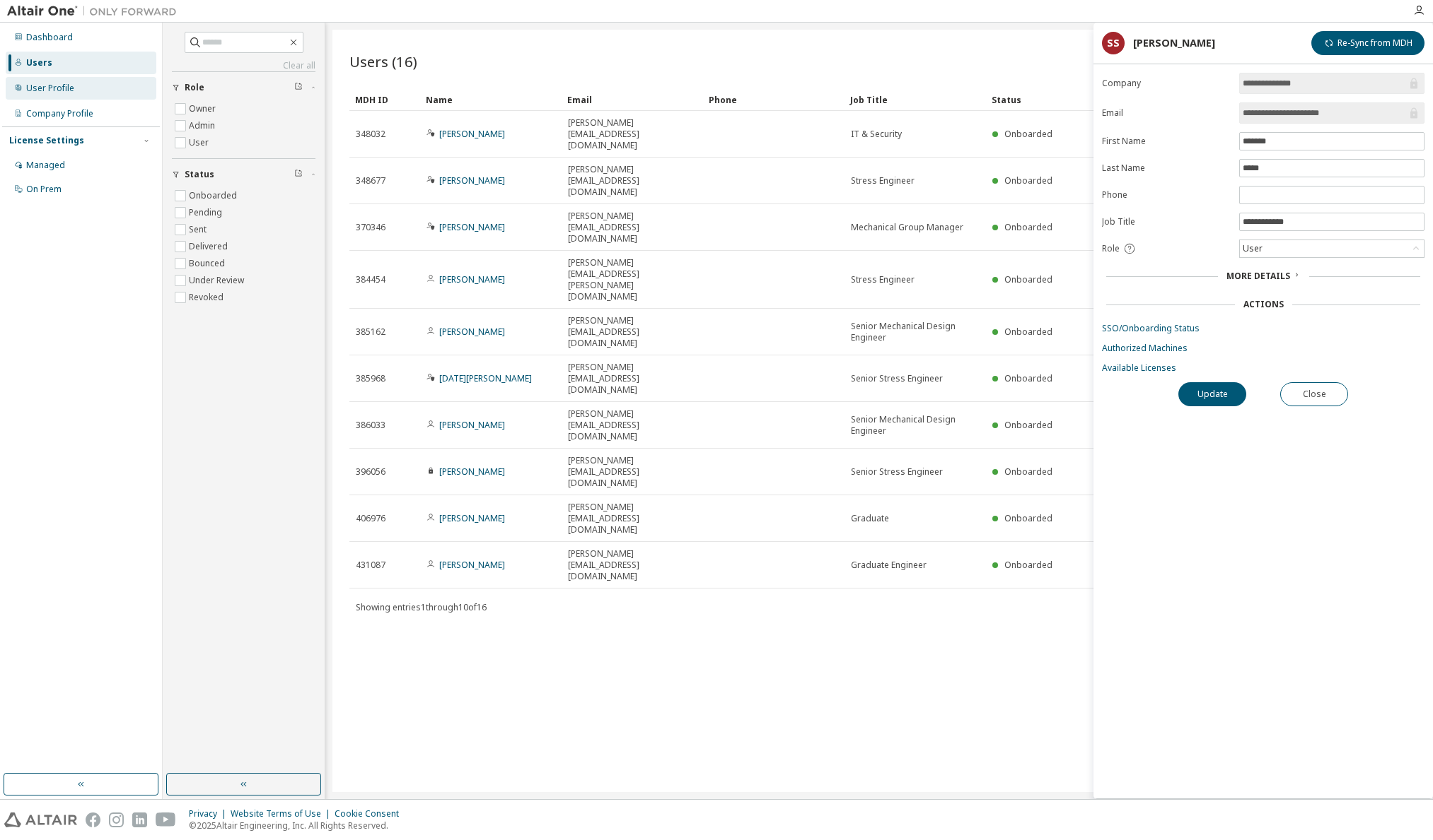
click at [54, 87] on div "User Profile" at bounding box center [50, 88] width 48 height 11
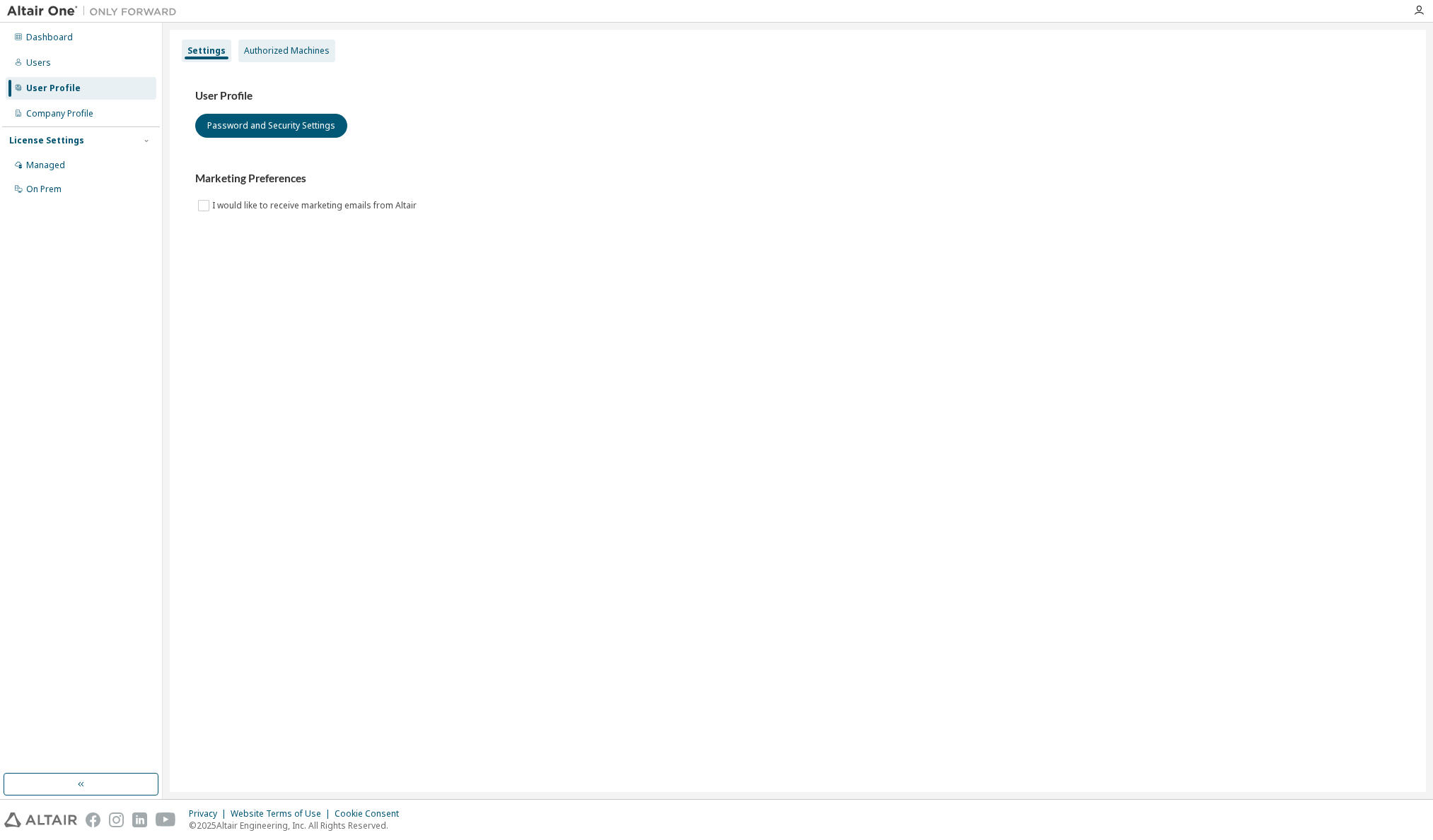
click at [284, 50] on div "Authorized Machines" at bounding box center [286, 51] width 85 height 11
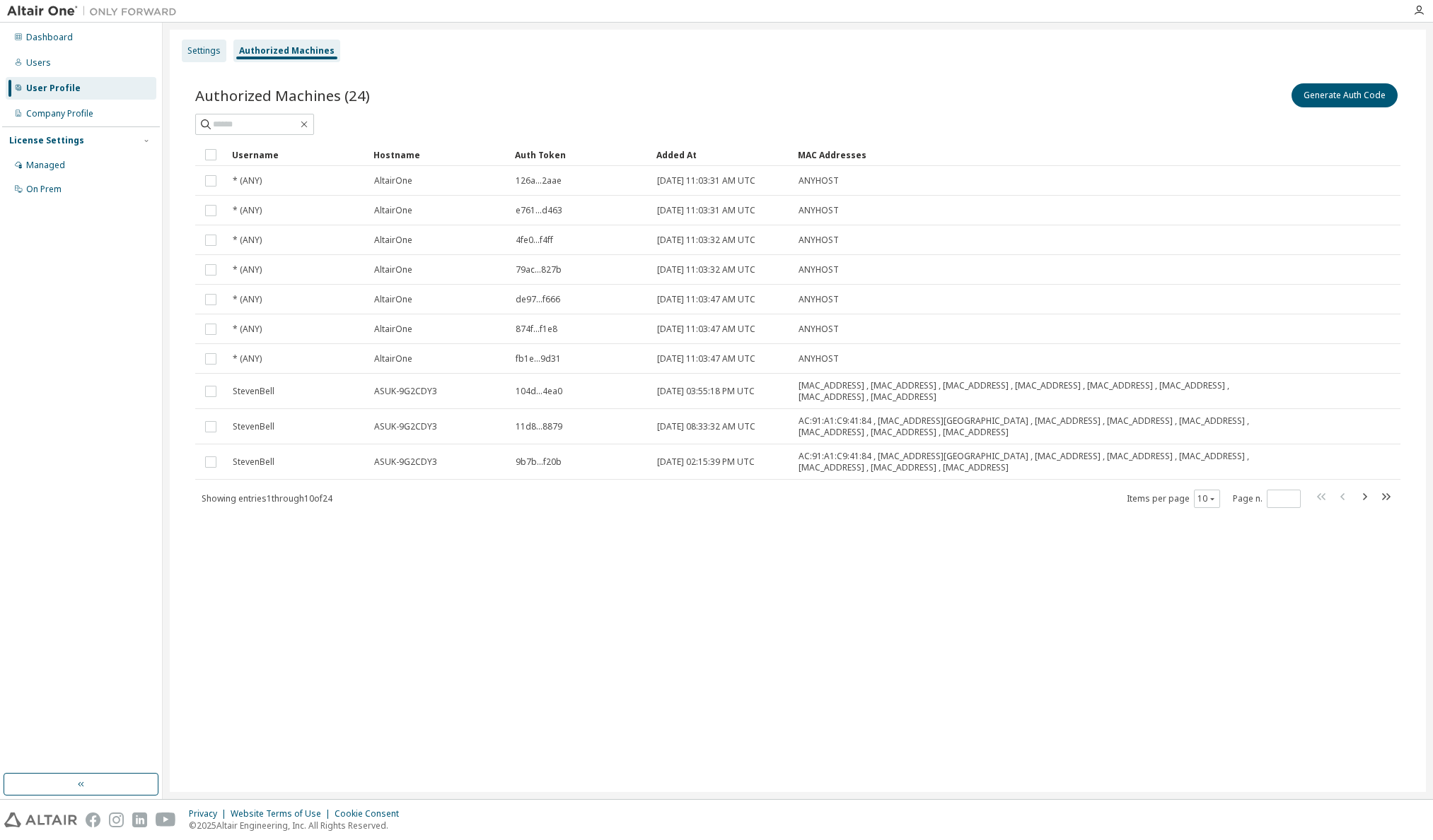
click at [196, 48] on div "Settings" at bounding box center [204, 51] width 33 height 11
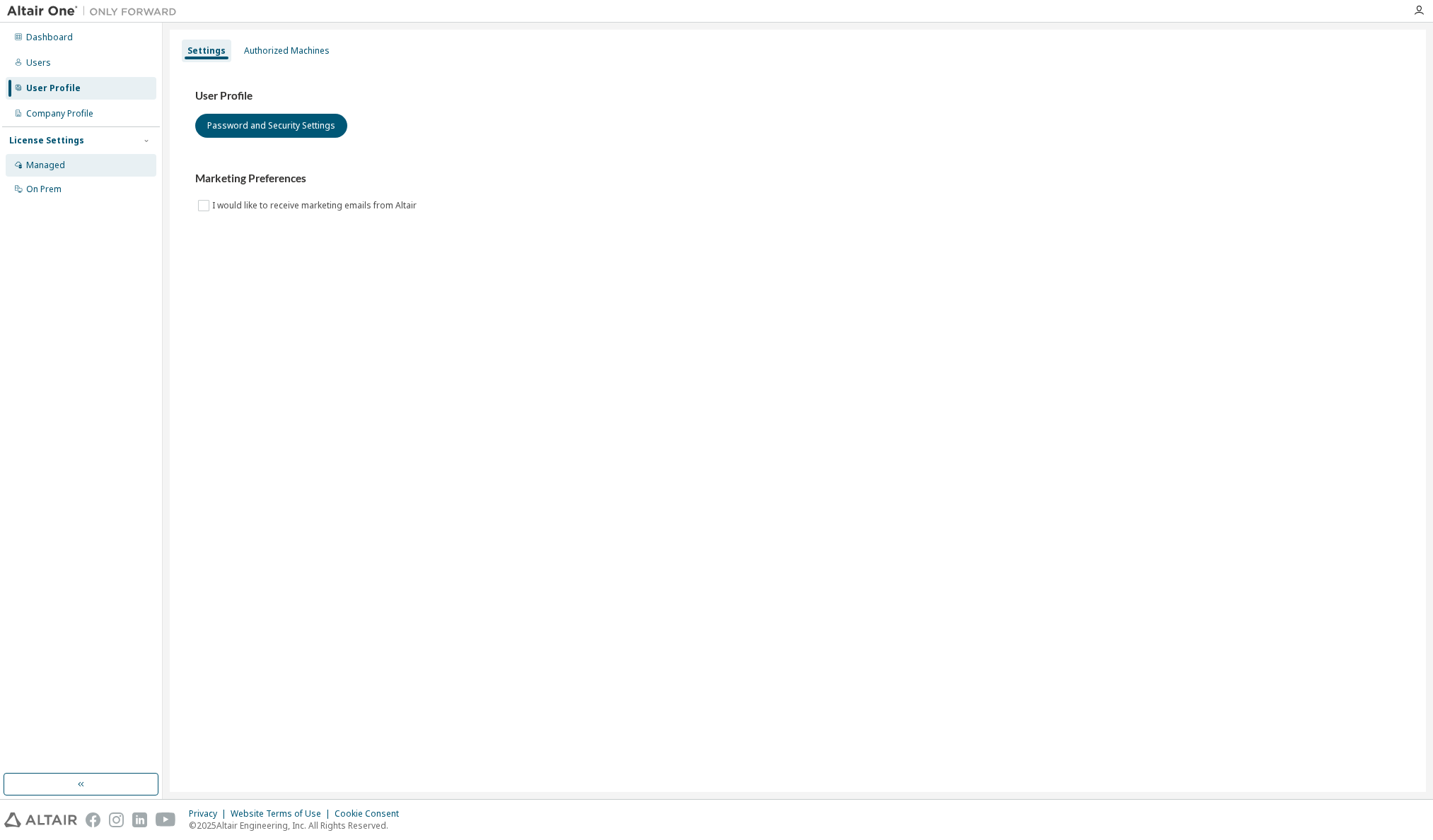
click at [53, 163] on div "Managed" at bounding box center [46, 165] width 39 height 11
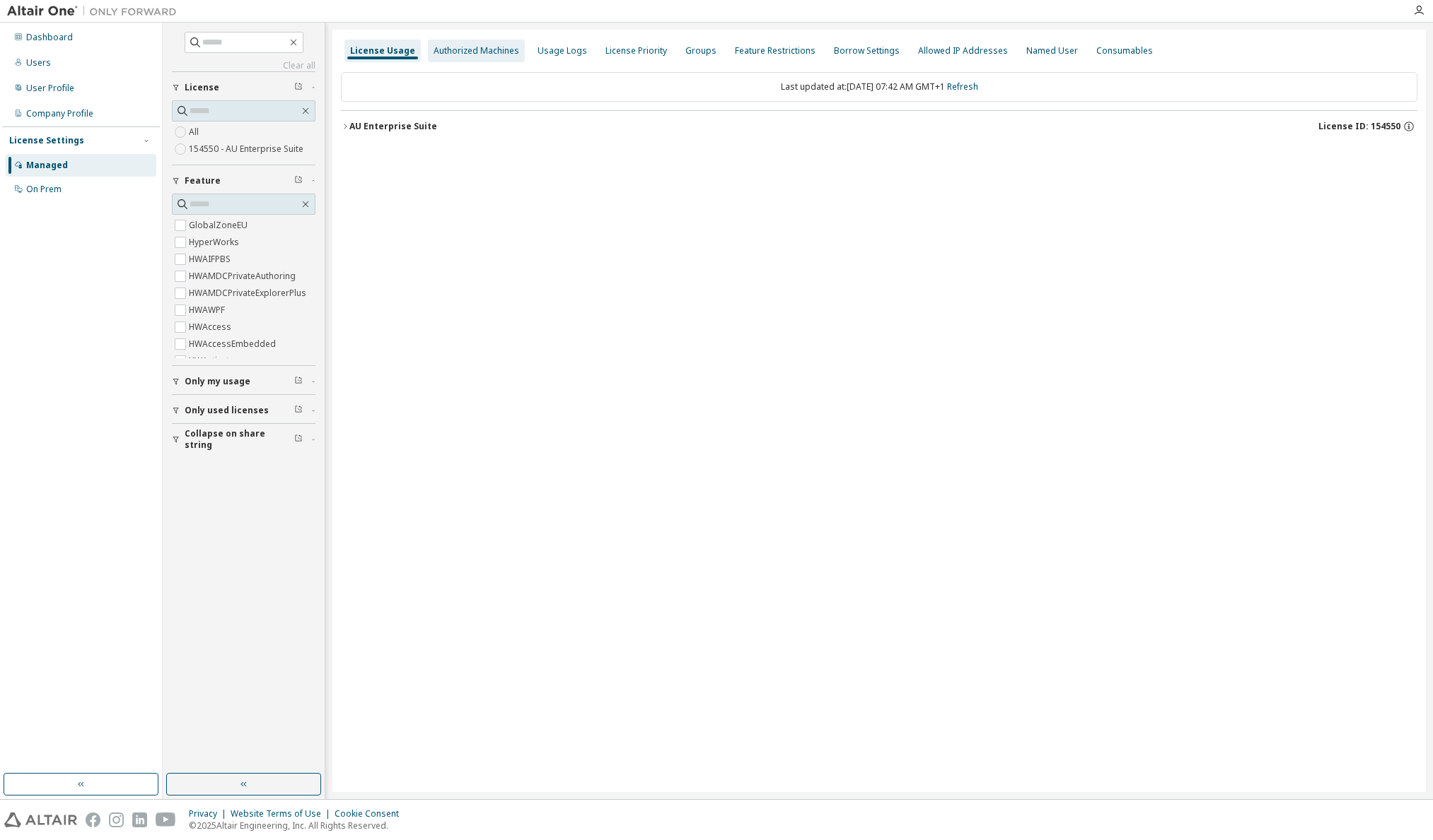
click at [479, 45] on div "Authorized Machines" at bounding box center [476, 51] width 85 height 11
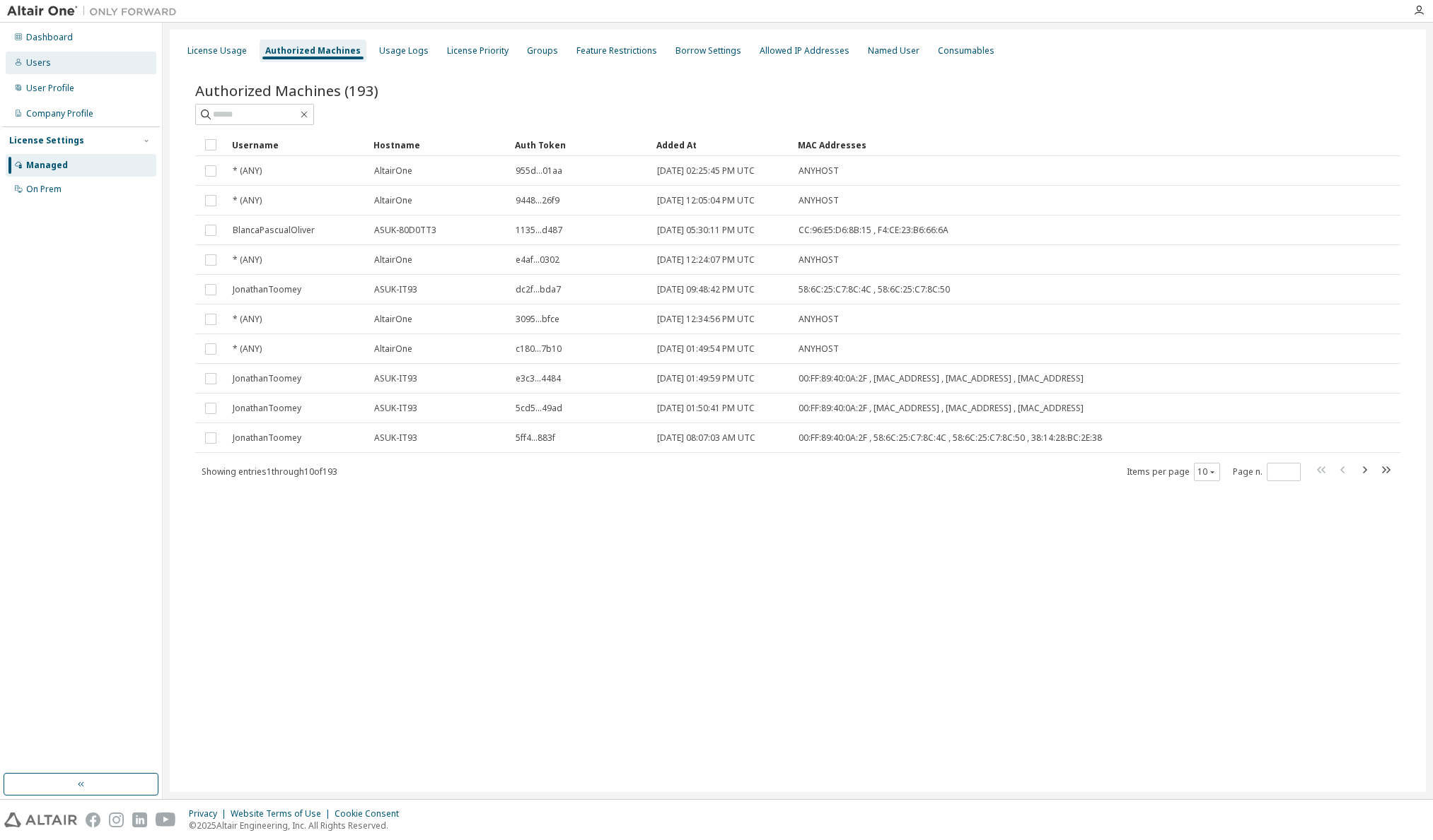
click at [42, 62] on div "Users" at bounding box center [39, 63] width 25 height 11
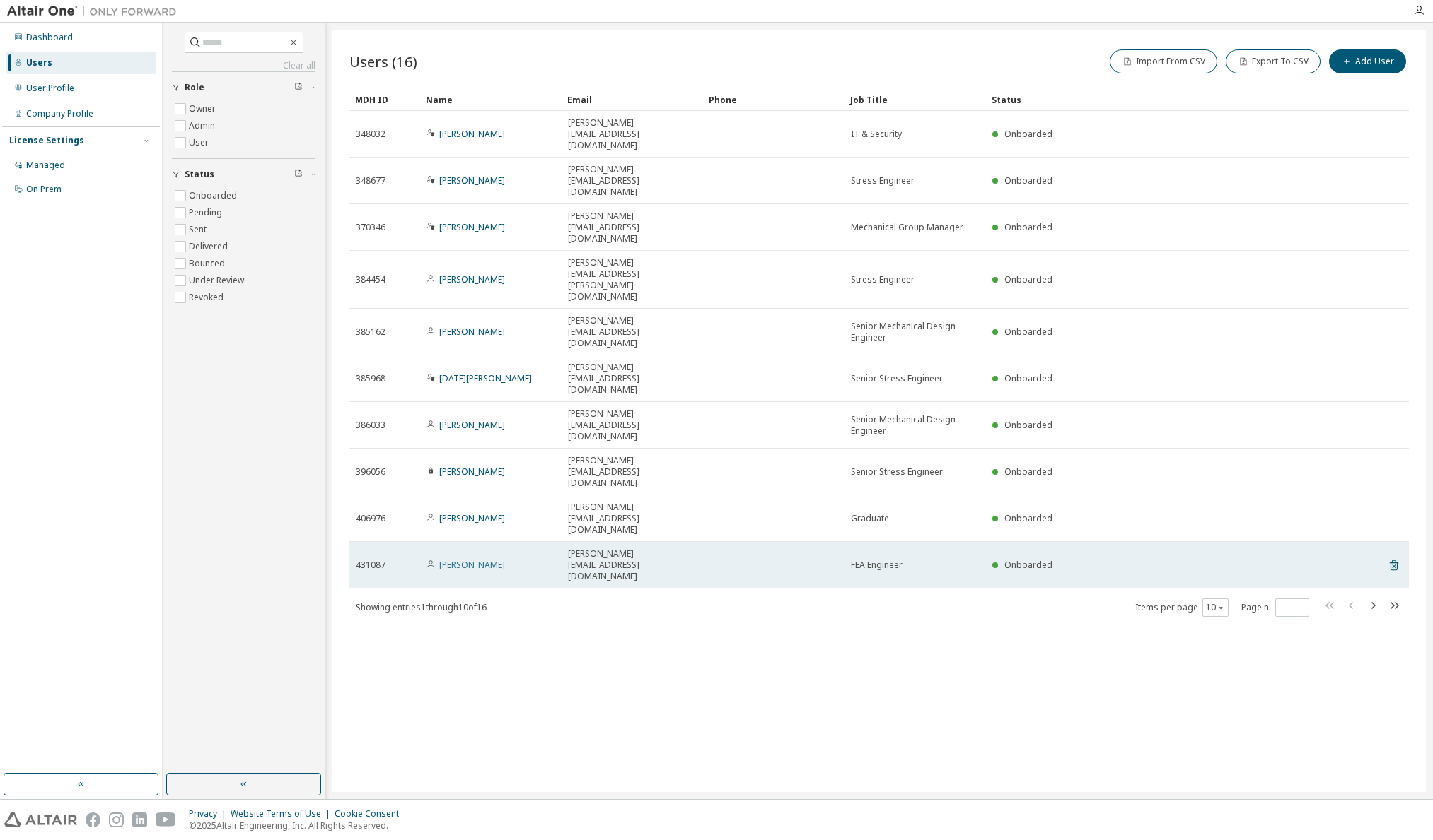
click at [461, 559] on link "[PERSON_NAME]" at bounding box center [472, 565] width 66 height 12
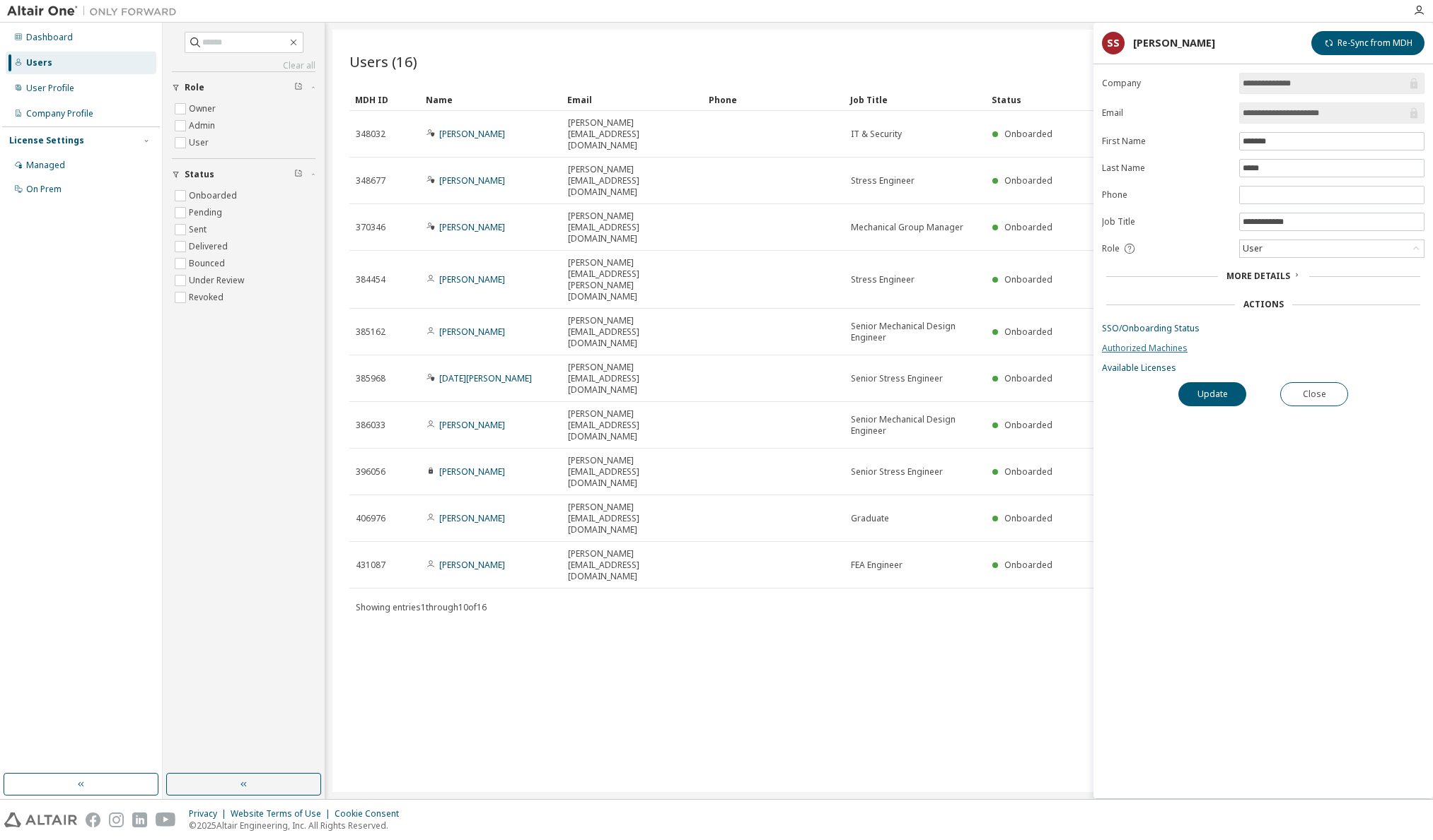
click at [1158, 346] on link "Authorized Machines" at bounding box center [1263, 349] width 322 height 11
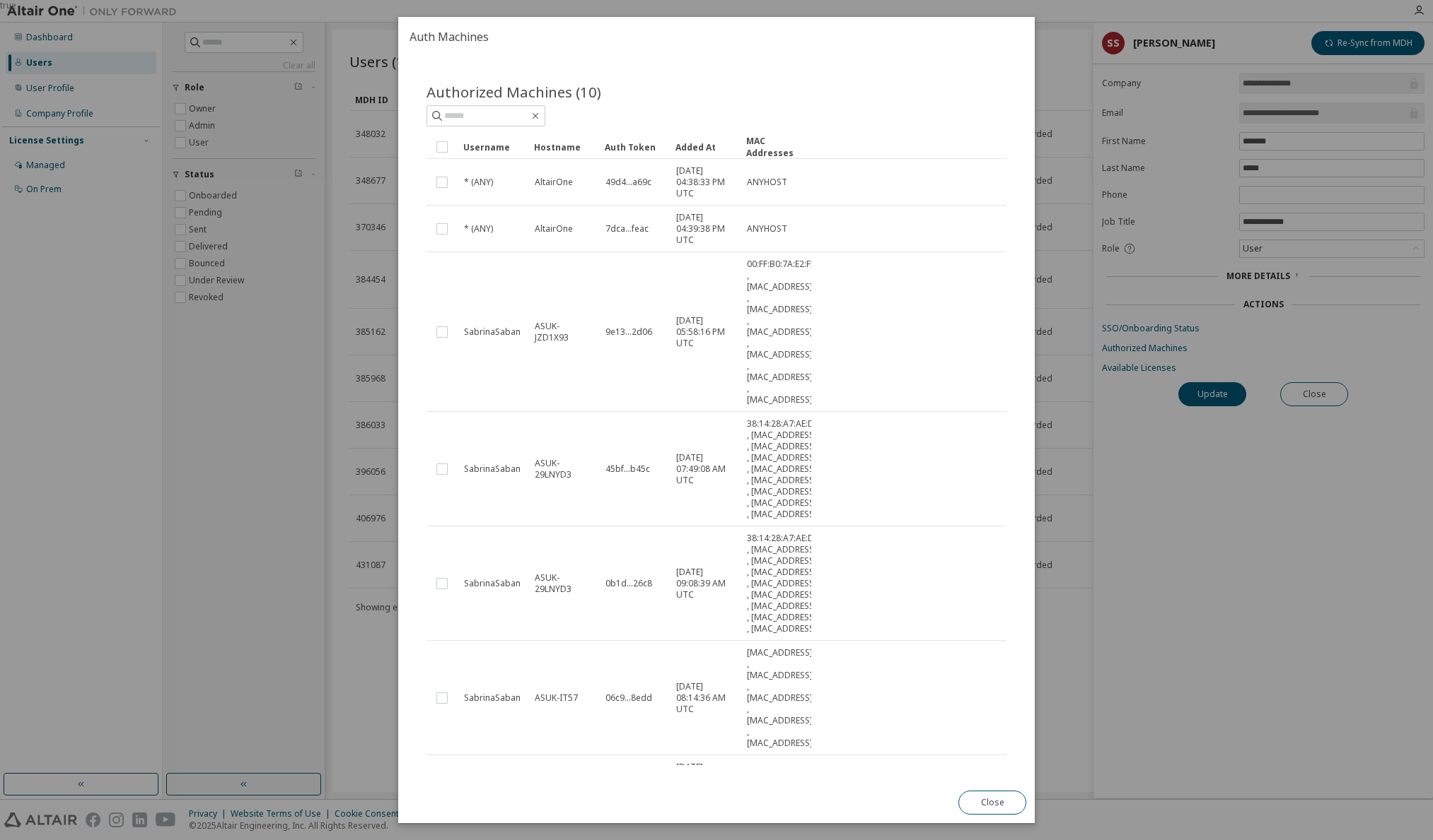
click at [1219, 498] on div "true" at bounding box center [716, 420] width 1433 height 840
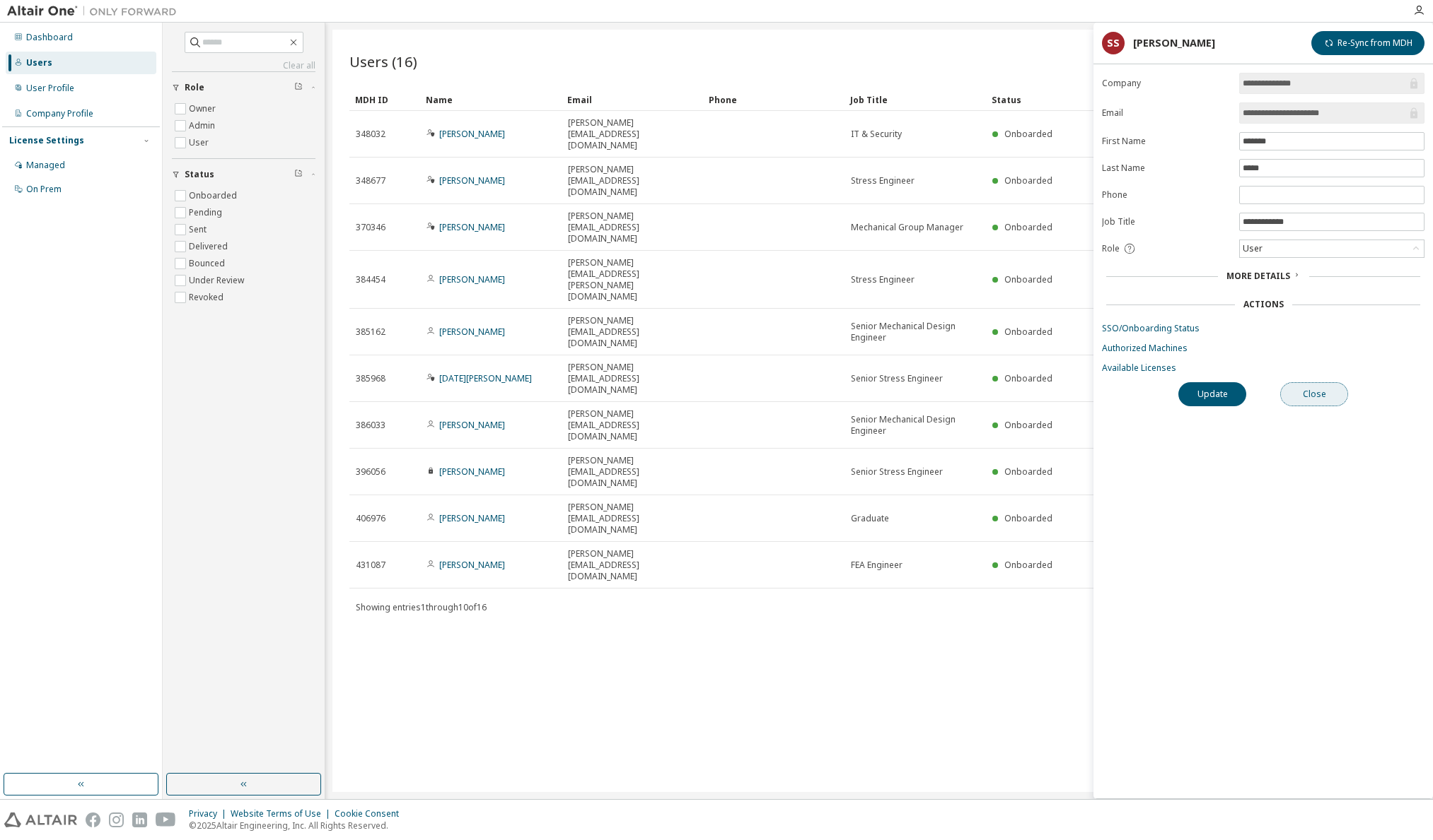
click at [1307, 391] on button "Close" at bounding box center [1313, 395] width 68 height 24
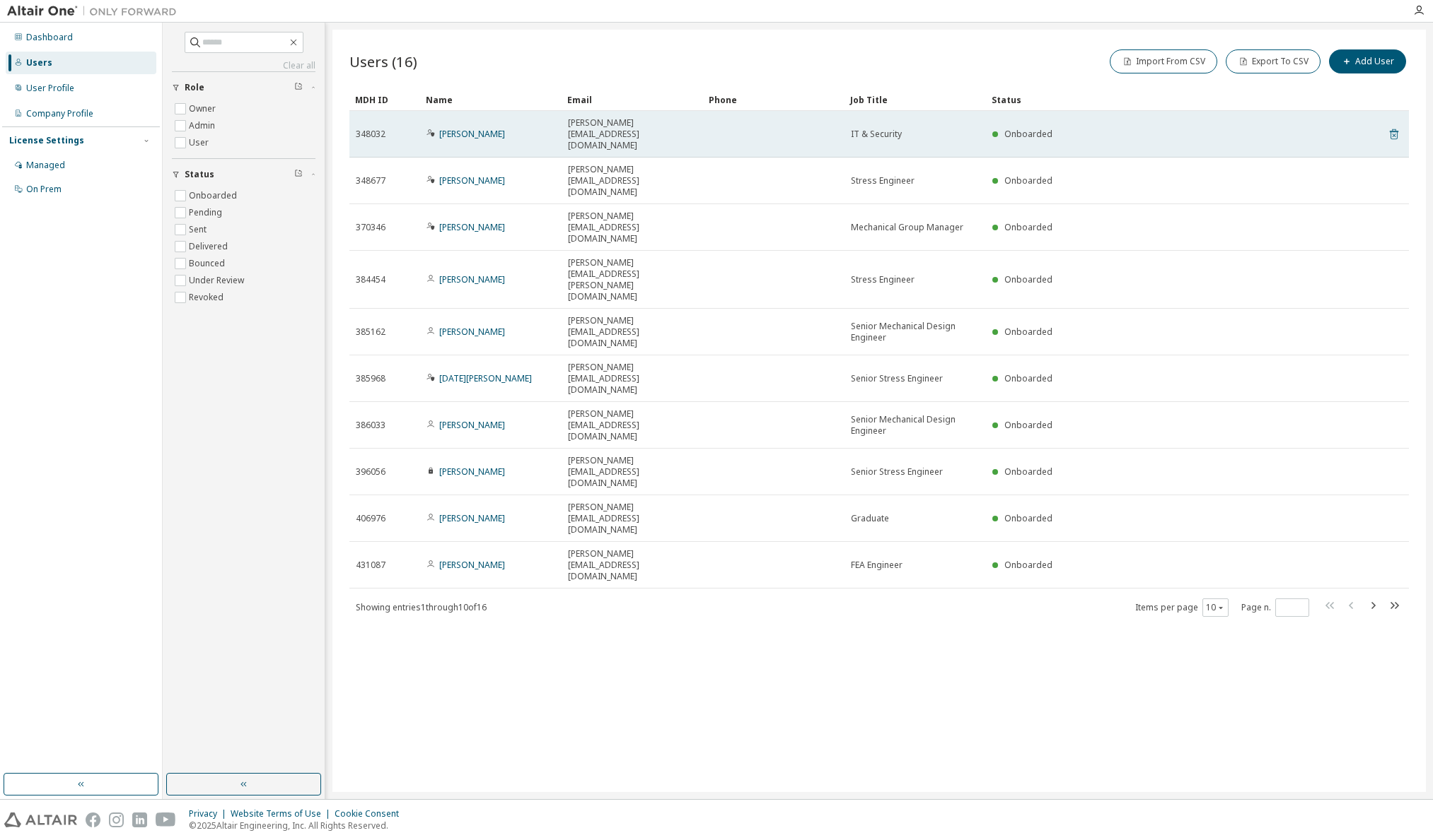
click at [1391, 126] on icon at bounding box center [1394, 135] width 13 height 17
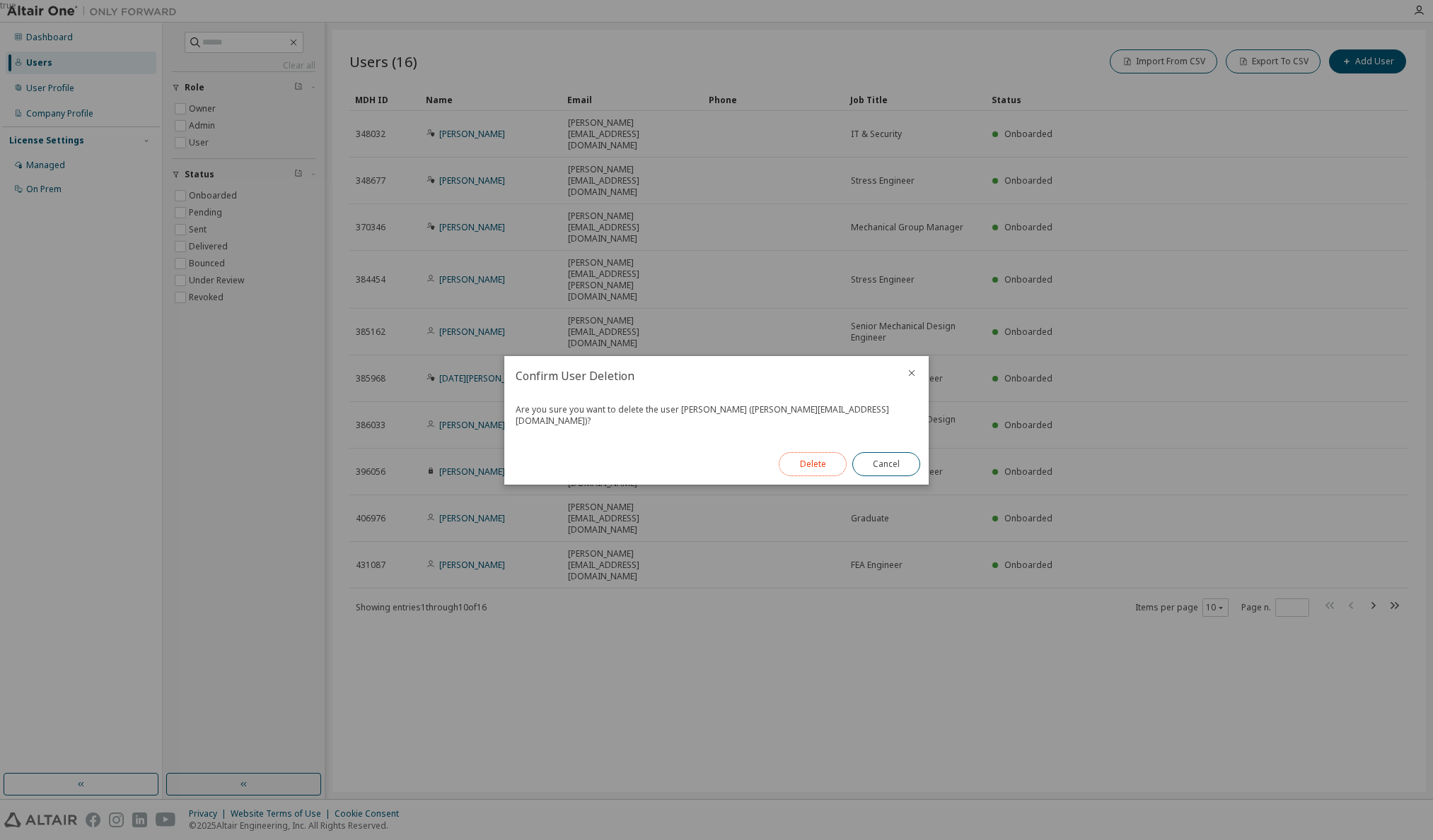
click at [794, 454] on button "Delete" at bounding box center [813, 465] width 68 height 24
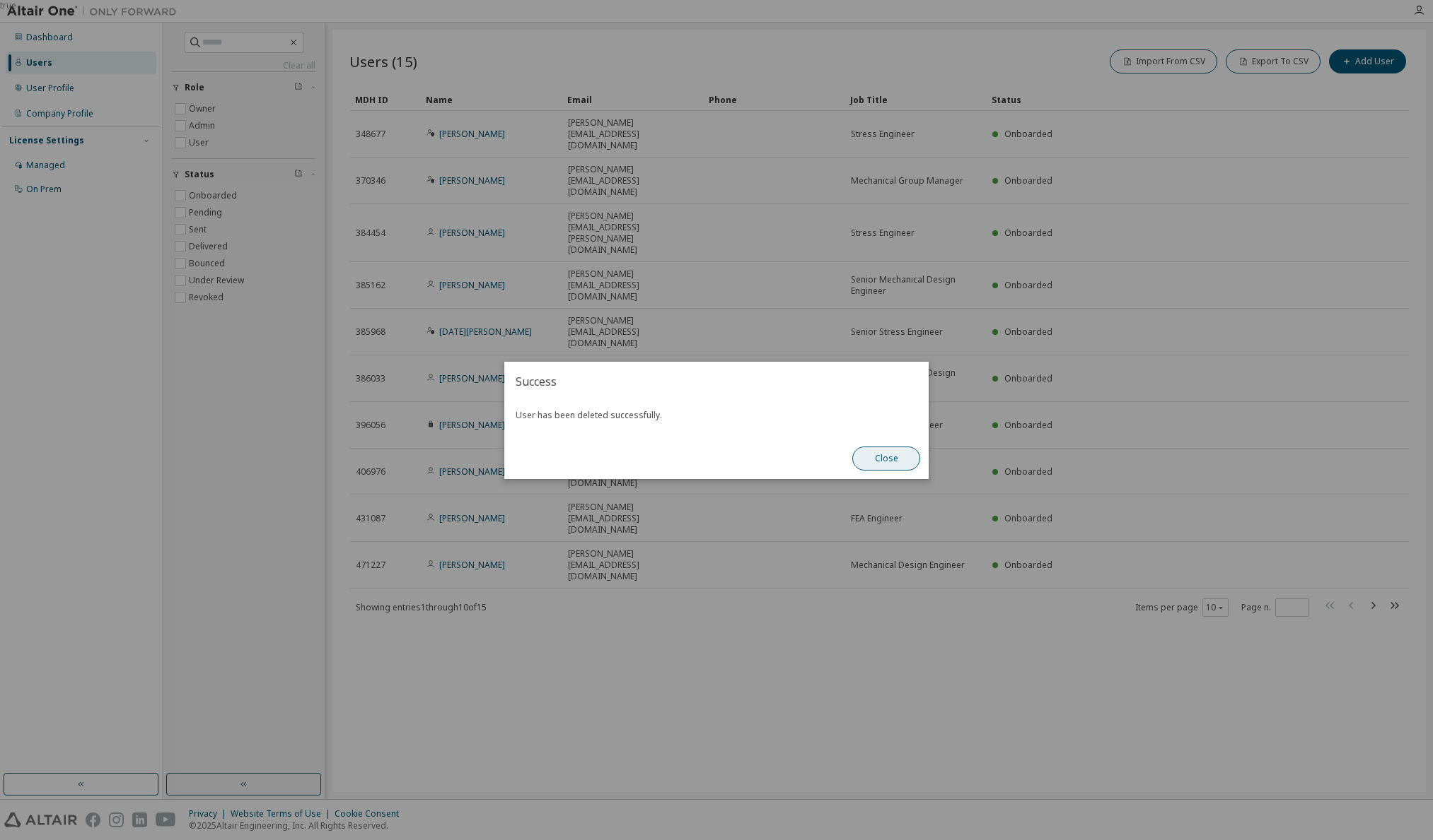
click at [893, 459] on button "Close" at bounding box center [886, 459] width 68 height 24
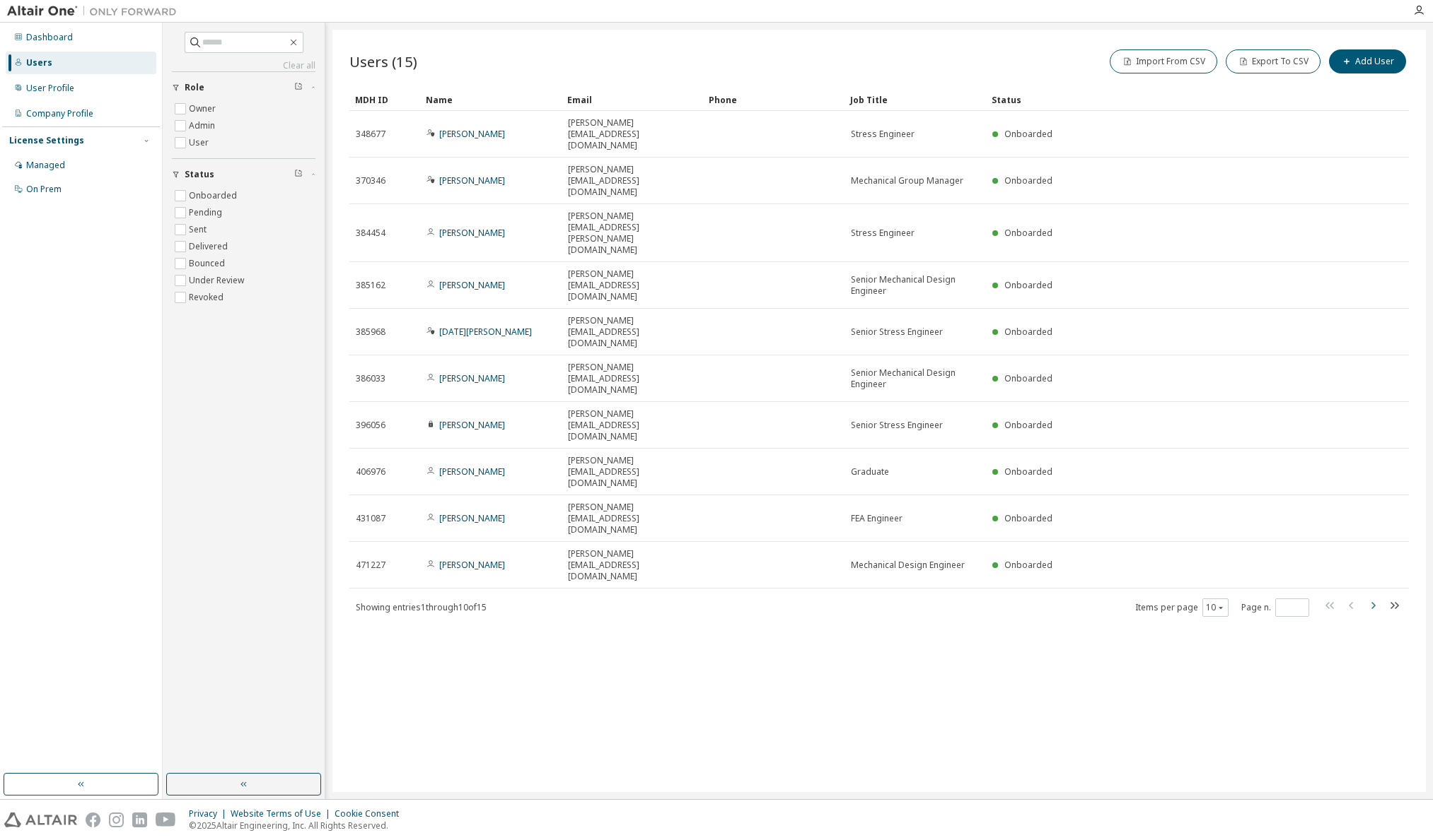
click at [1374, 602] on icon "button" at bounding box center [1374, 606] width 4 height 7
type input "*"
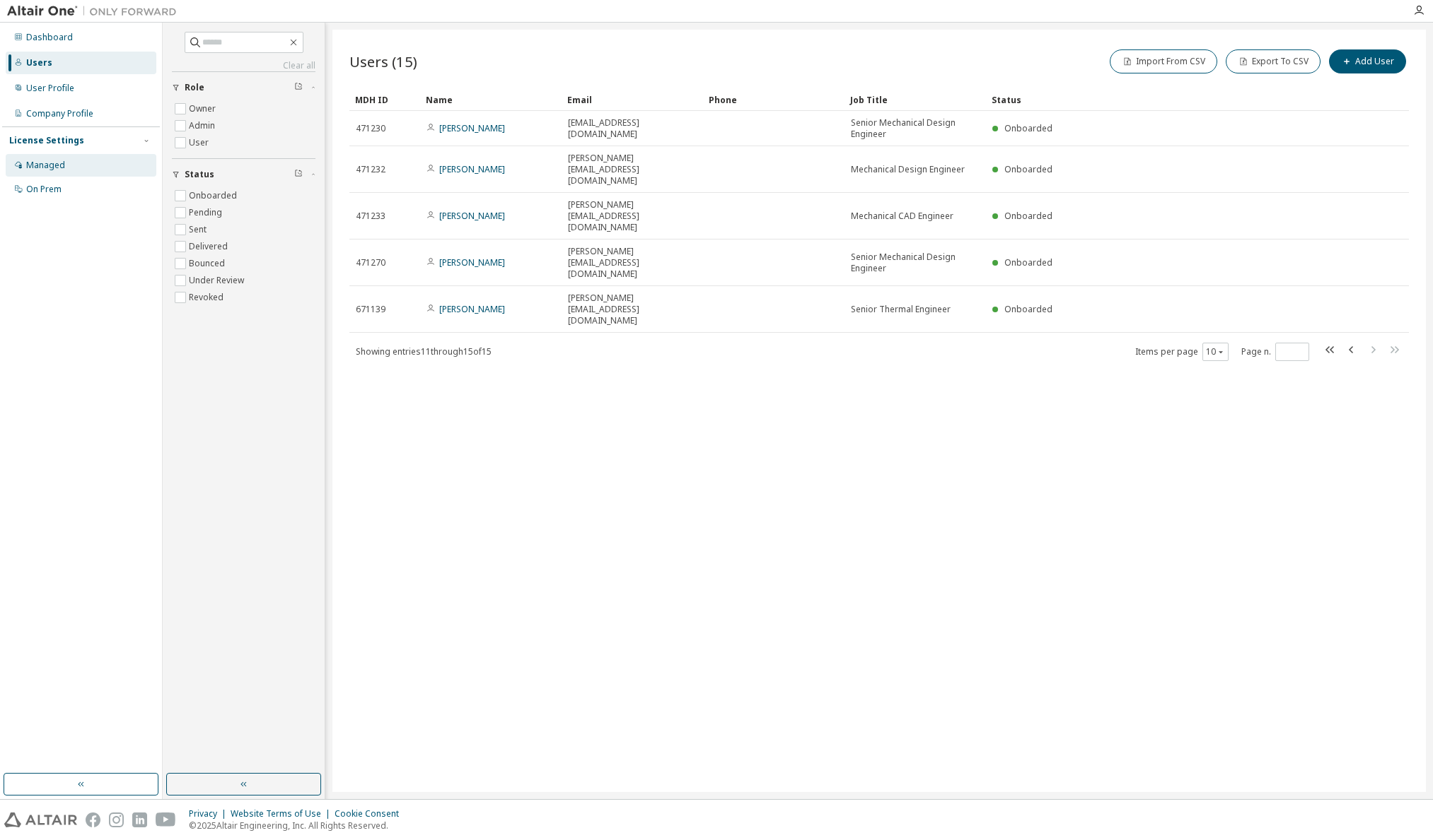
click at [48, 163] on div "Managed" at bounding box center [46, 165] width 39 height 11
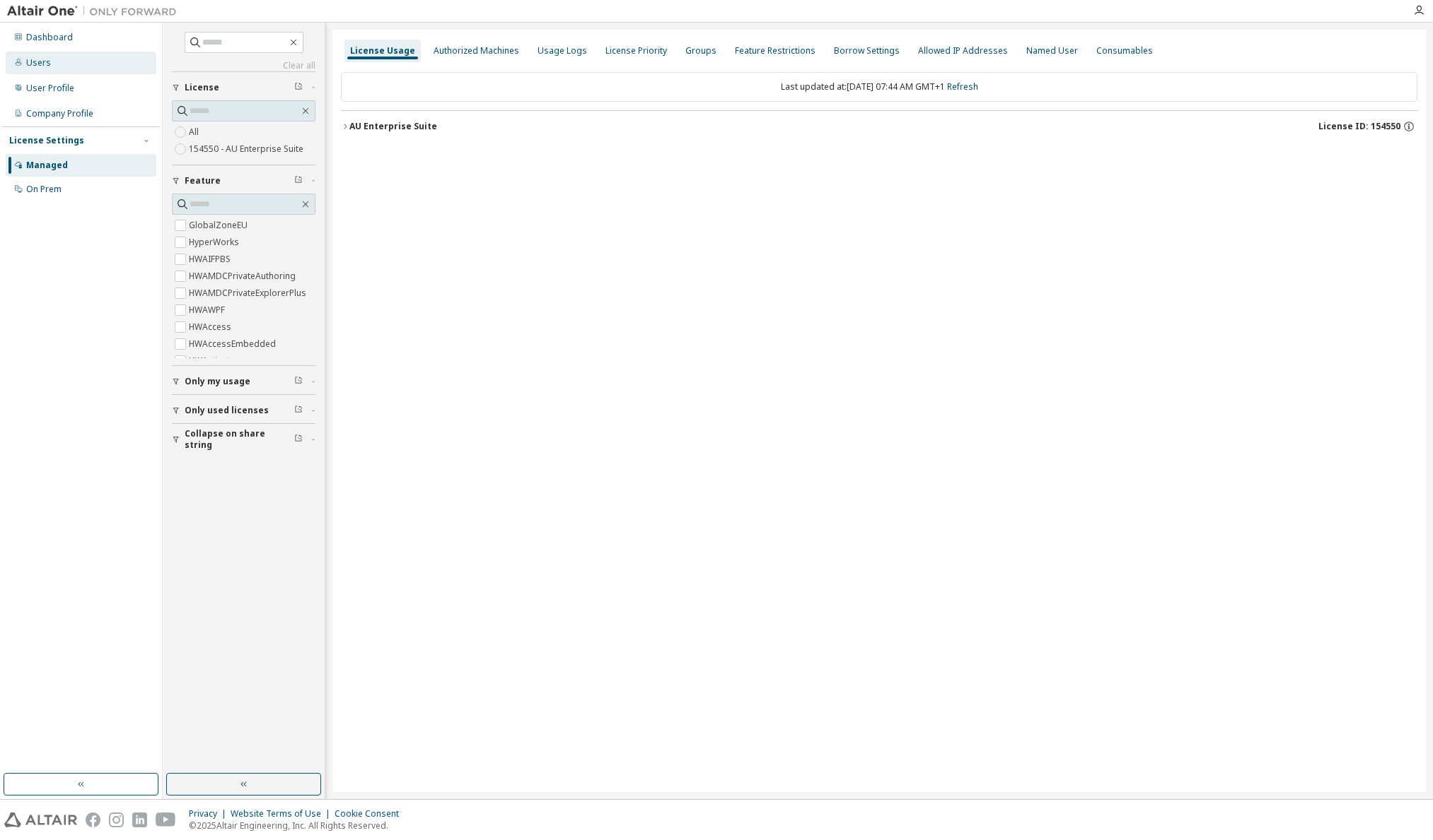
click at [44, 55] on div "Users" at bounding box center [81, 63] width 150 height 23
